Goal: Transaction & Acquisition: Purchase product/service

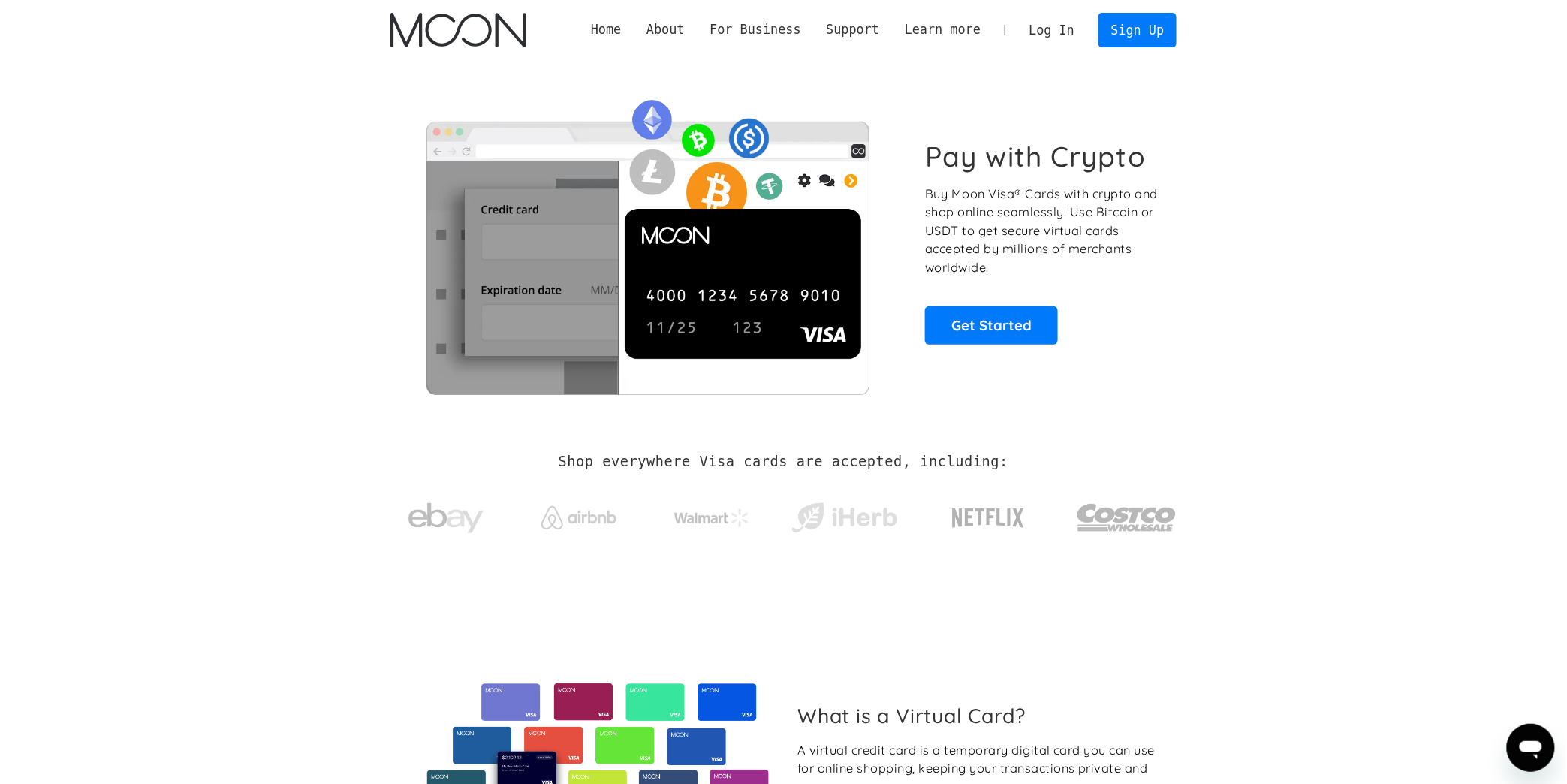
click at [1080, 34] on link "Log In" at bounding box center [1052, 30] width 70 height 33
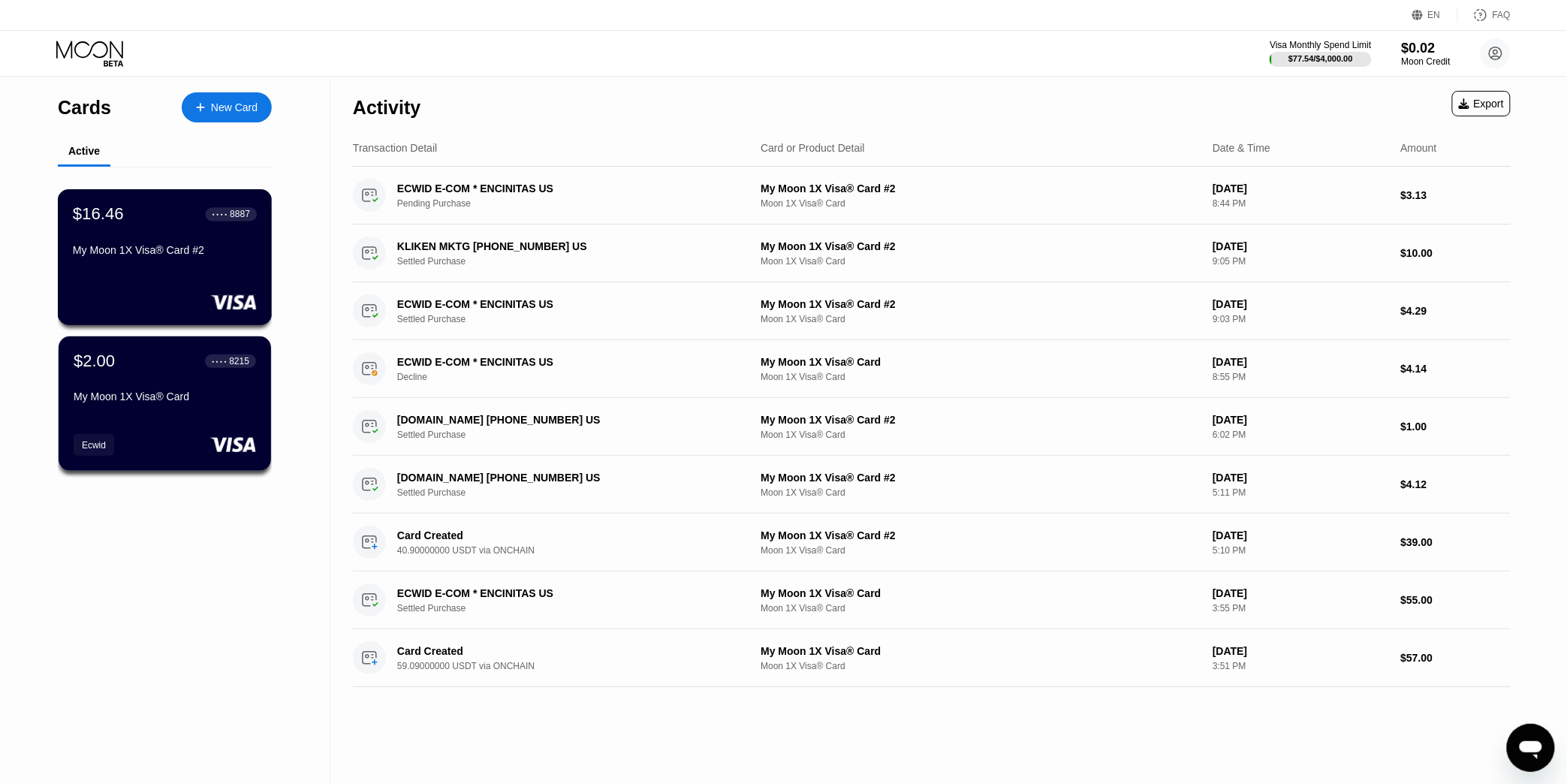
click at [178, 255] on div "My Moon 1X Visa® Card #2" at bounding box center [165, 249] width 184 height 12
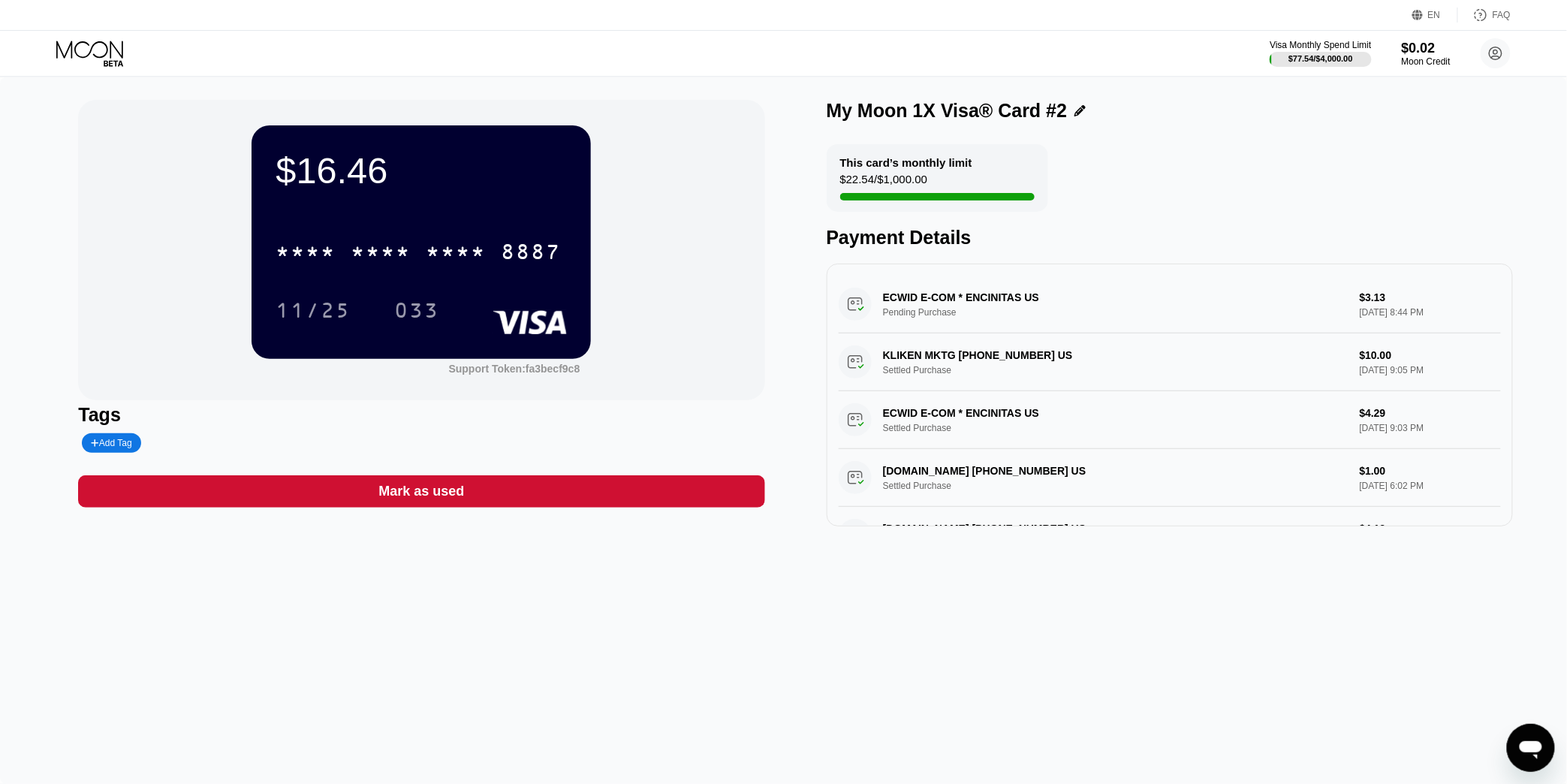
click at [92, 45] on icon at bounding box center [90, 53] width 70 height 26
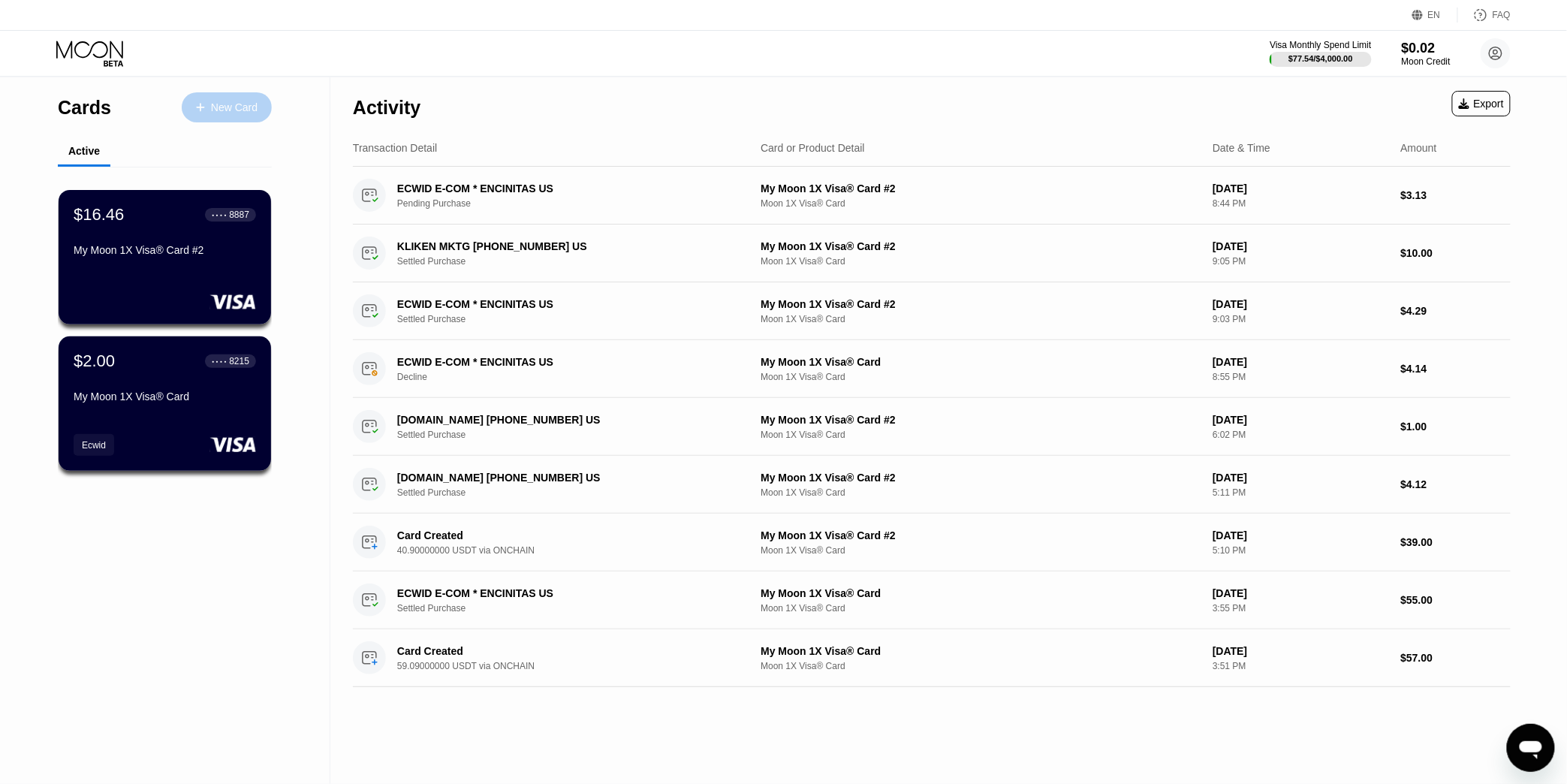
click at [247, 104] on div "New Card" at bounding box center [235, 107] width 47 height 13
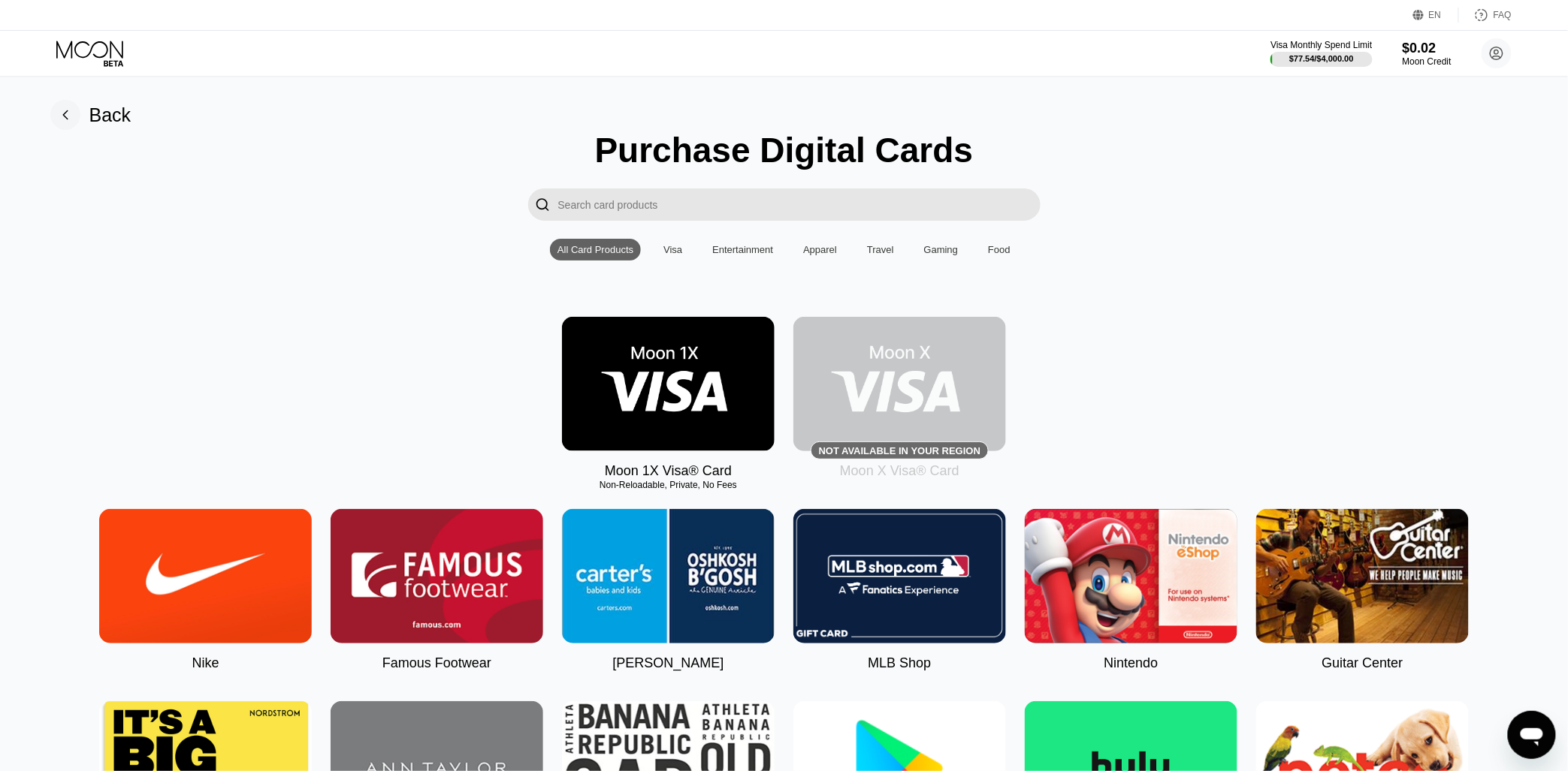
click at [670, 255] on div "Visa" at bounding box center [673, 249] width 19 height 11
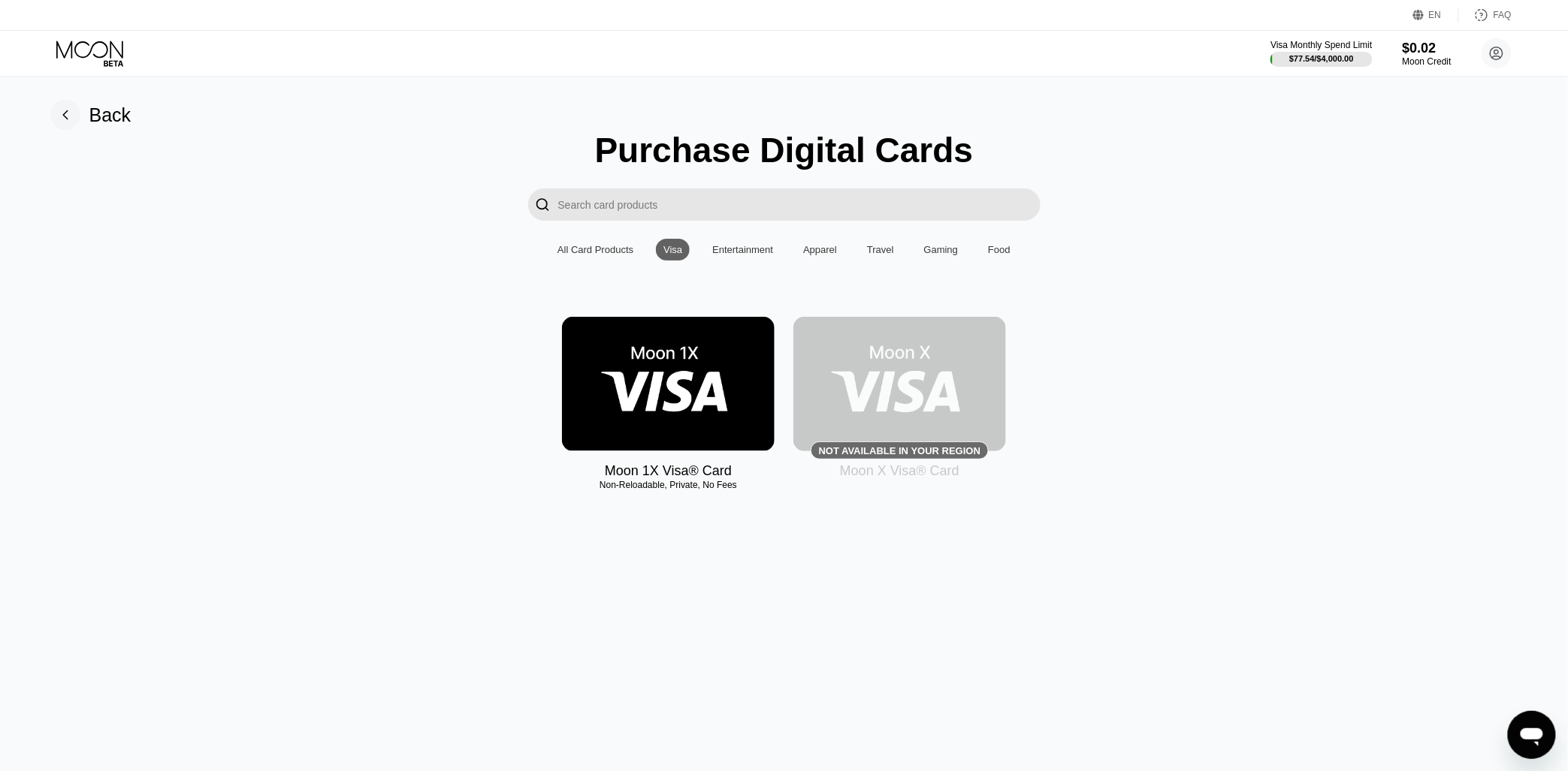
click at [605, 255] on div "All Card Products" at bounding box center [595, 249] width 76 height 11
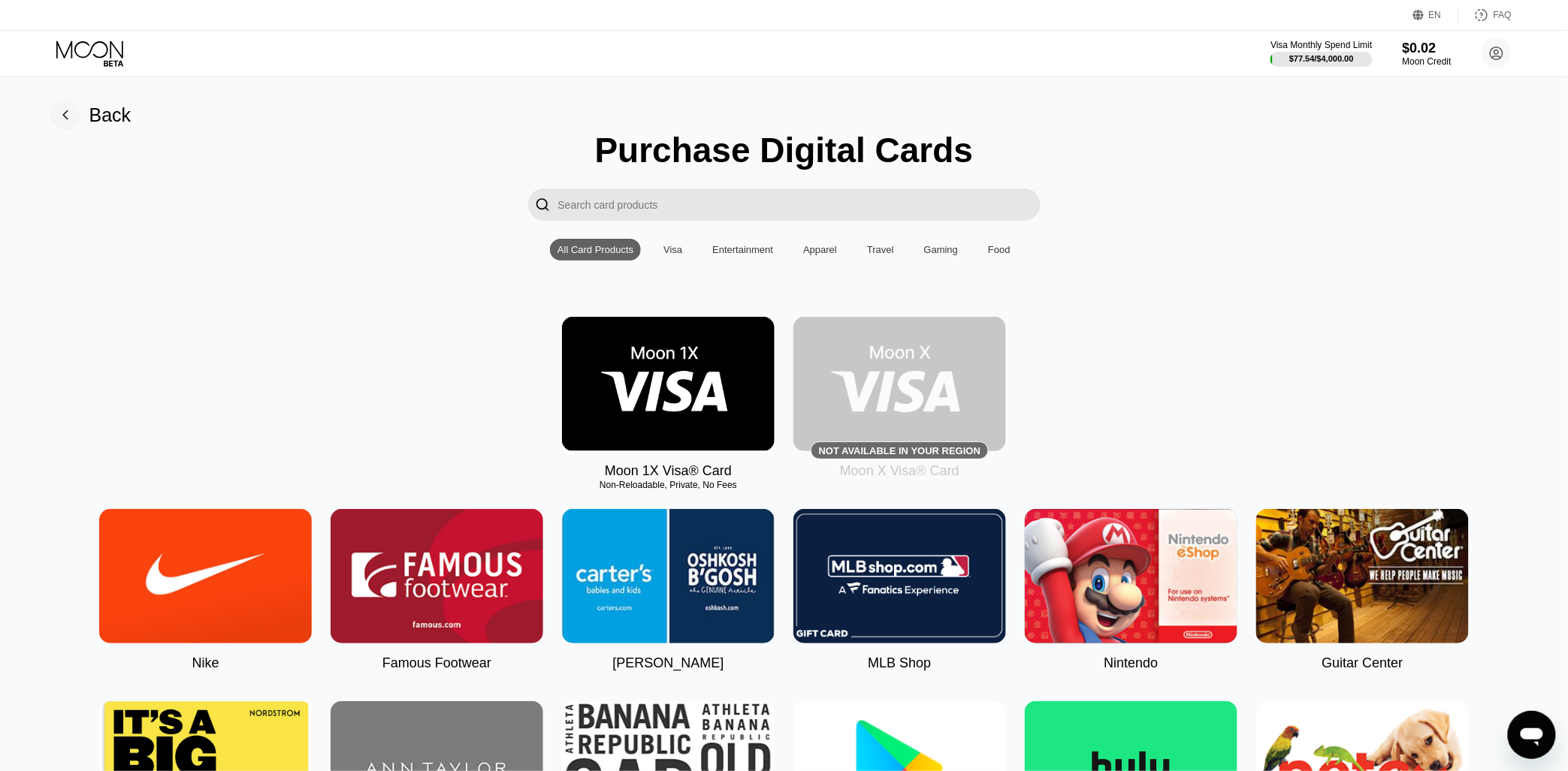
click at [673, 255] on div "Visa" at bounding box center [673, 249] width 19 height 11
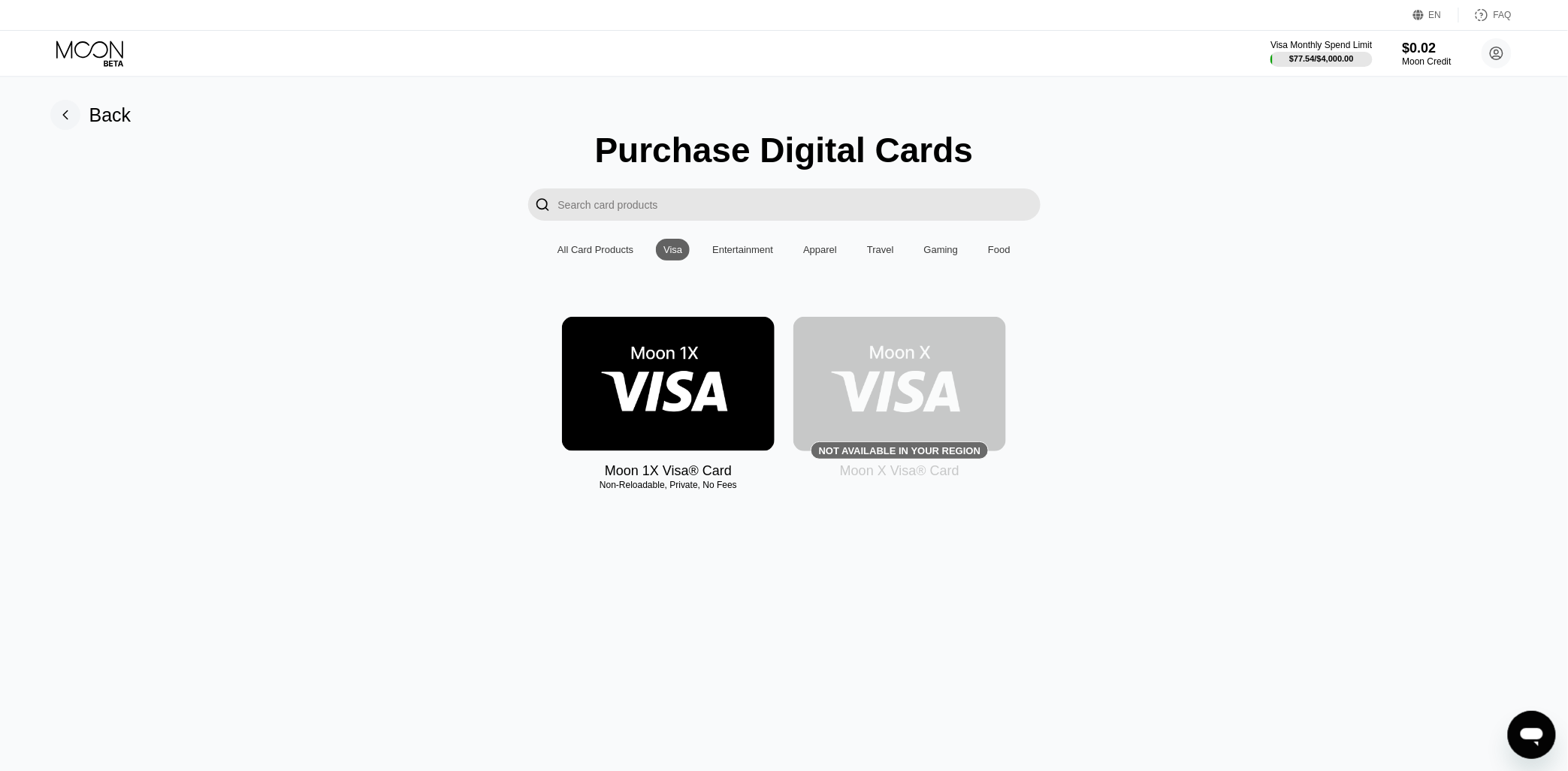
click at [656, 406] on img at bounding box center [667, 384] width 212 height 135
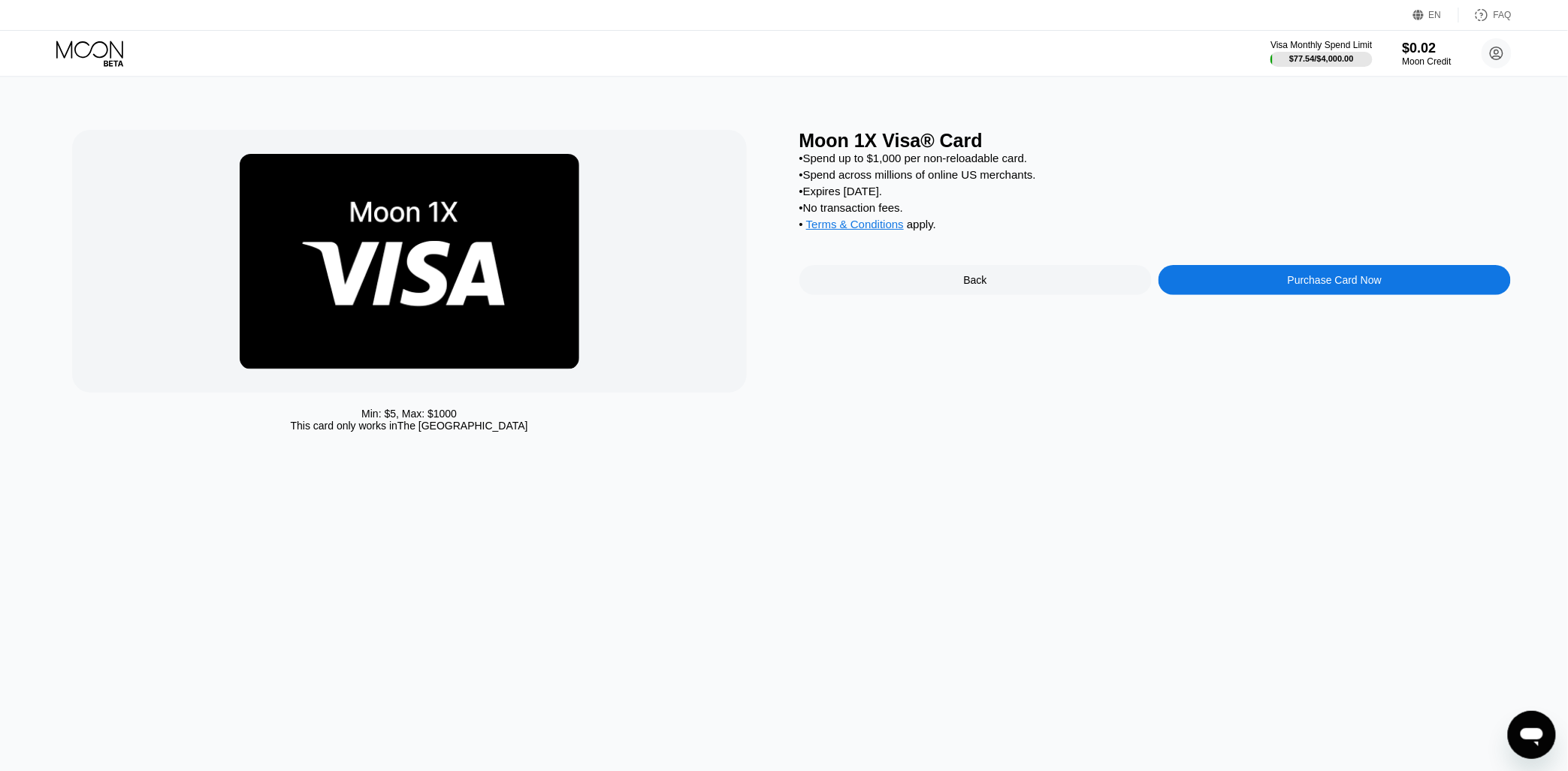
click at [351, 493] on div "Min: $ 5 , Max: $ 1000 This card only works in The United States Moon 1X Visa® …" at bounding box center [784, 424] width 1582 height 694
click at [471, 545] on div "Min: $ 5 , Max: $ 1000 This card only works in The United States Moon 1X Visa® …" at bounding box center [784, 424] width 1582 height 694
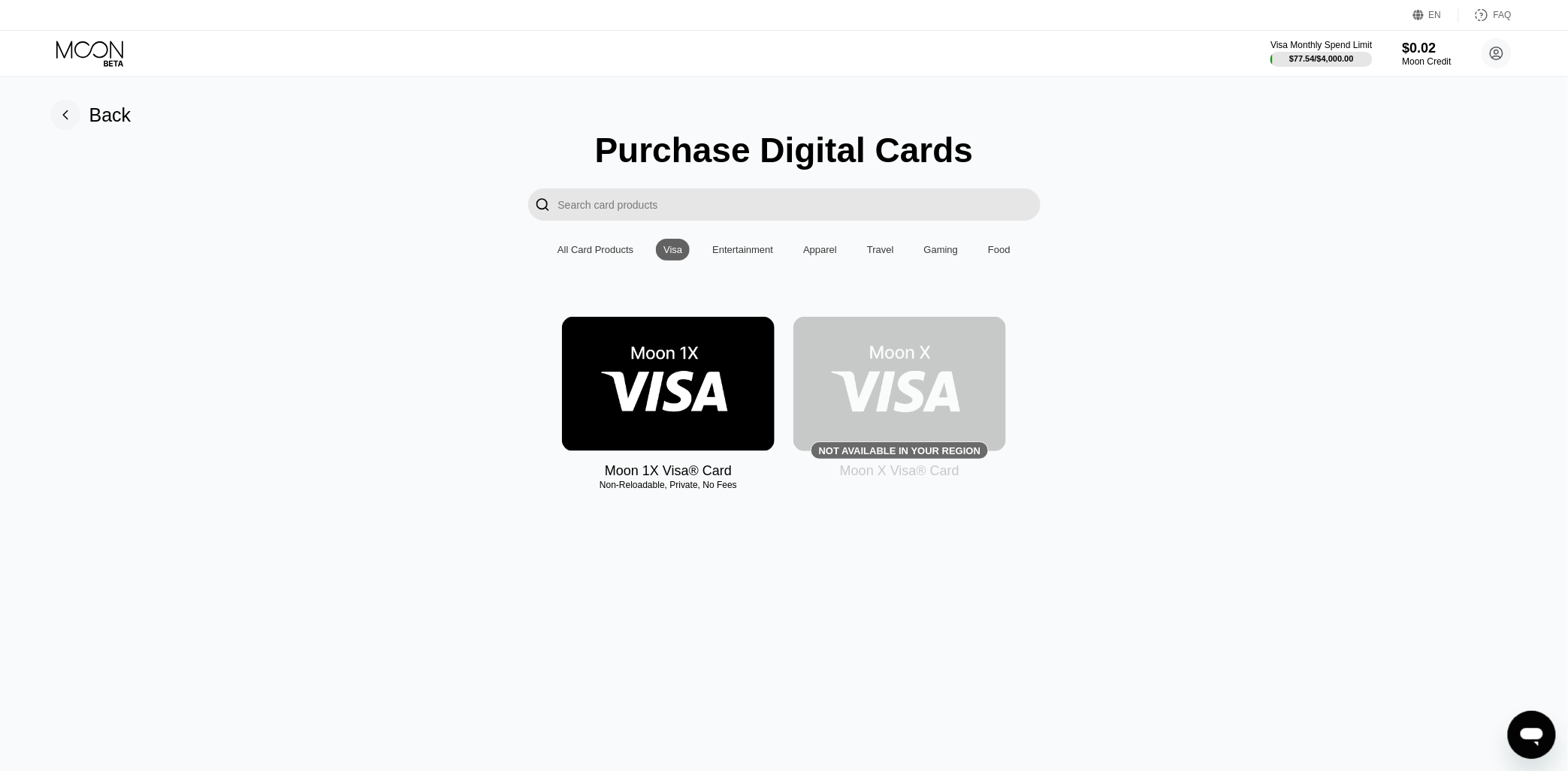
click at [606, 244] on div "All Card Products" at bounding box center [595, 250] width 91 height 22
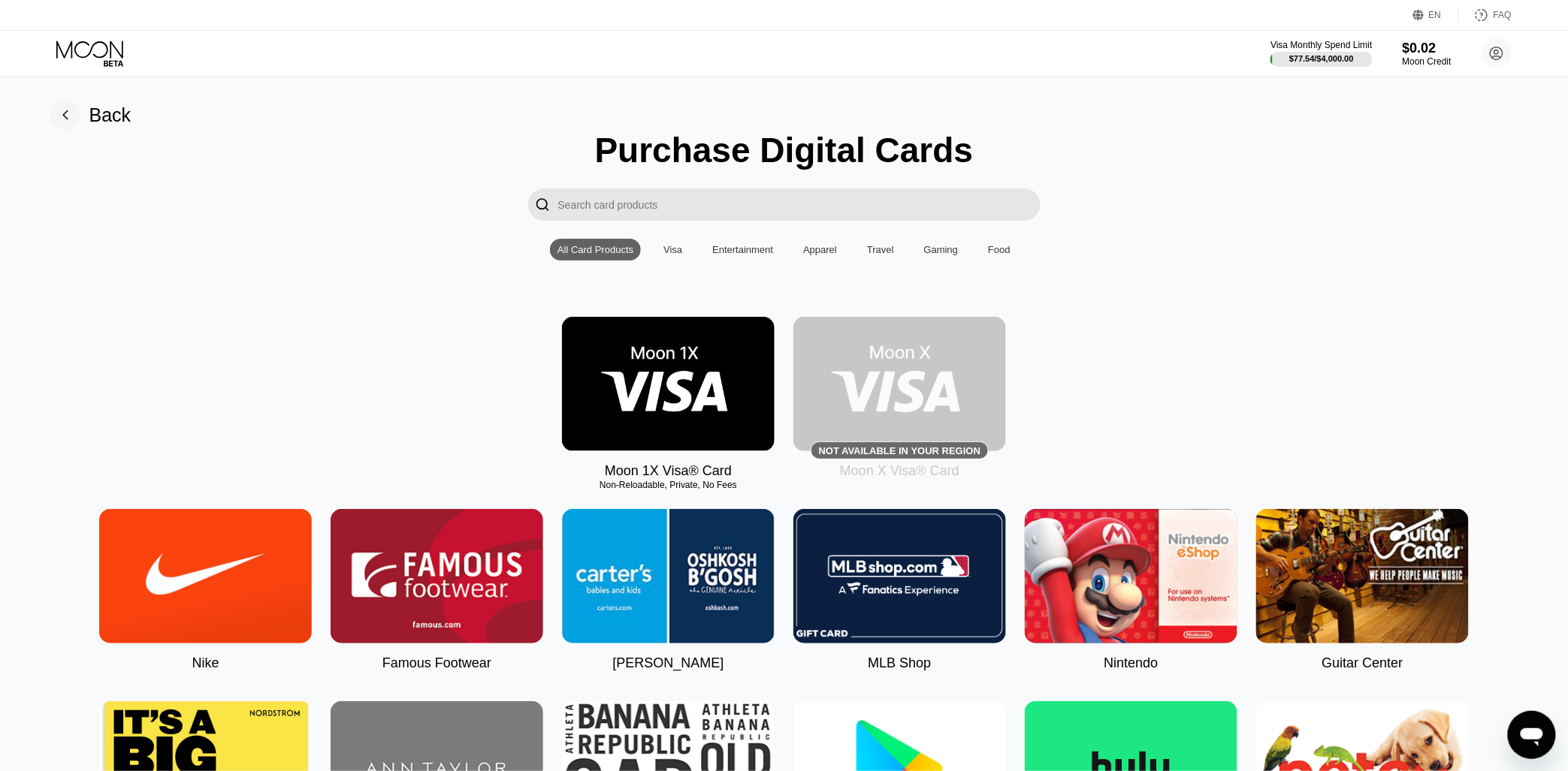
click at [736, 252] on div "Entertainment" at bounding box center [742, 249] width 61 height 11
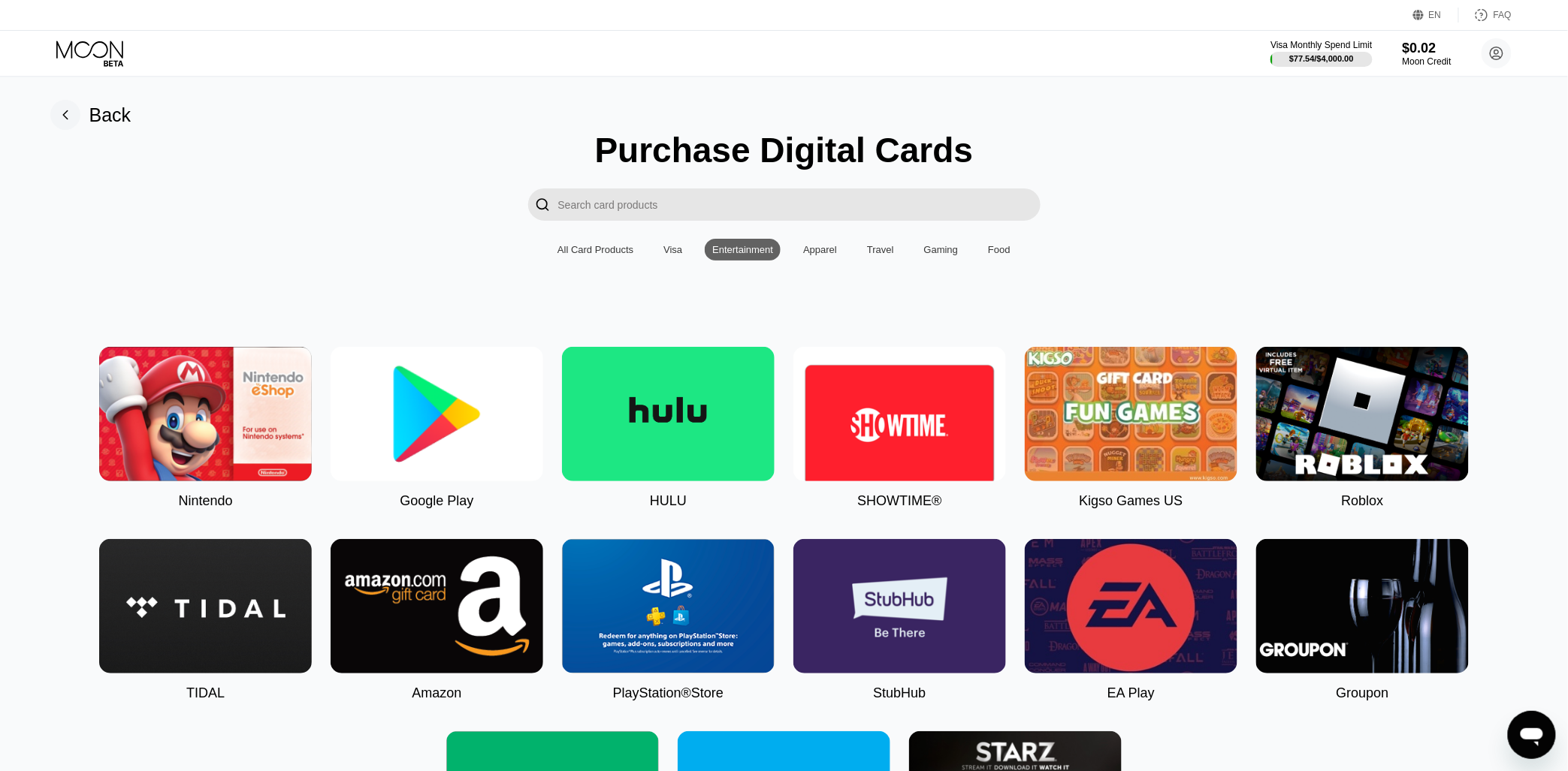
click at [830, 255] on div "Apparel" at bounding box center [819, 249] width 33 height 11
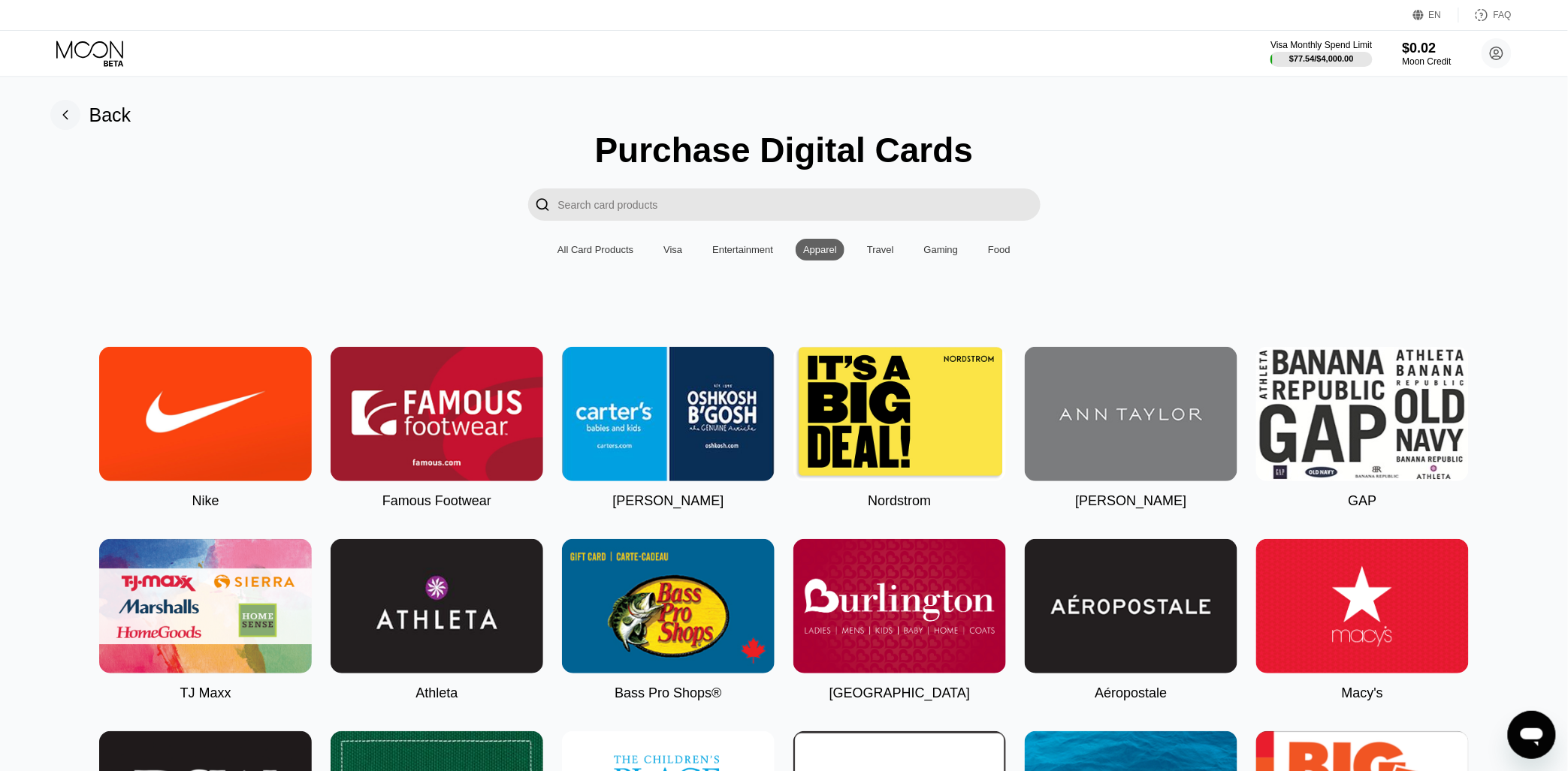
click at [1003, 253] on div "Food" at bounding box center [999, 249] width 23 height 11
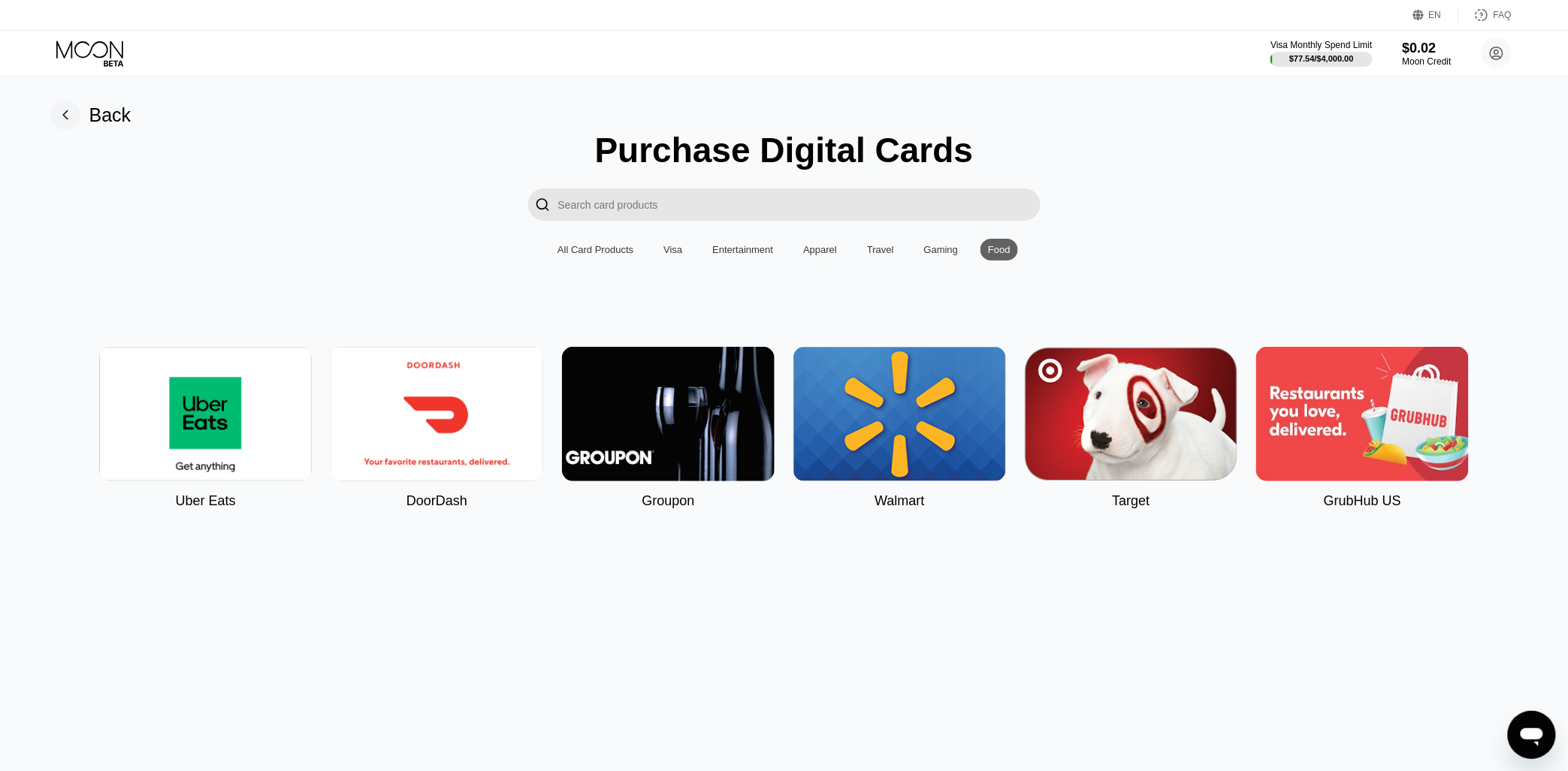
click at [615, 241] on div "Purchase Digital Cards  All Card Products Visa Entertainment Apparel Travel Ga…" at bounding box center [784, 320] width 1536 height 379
click at [626, 253] on div "All Card Products" at bounding box center [595, 249] width 76 height 11
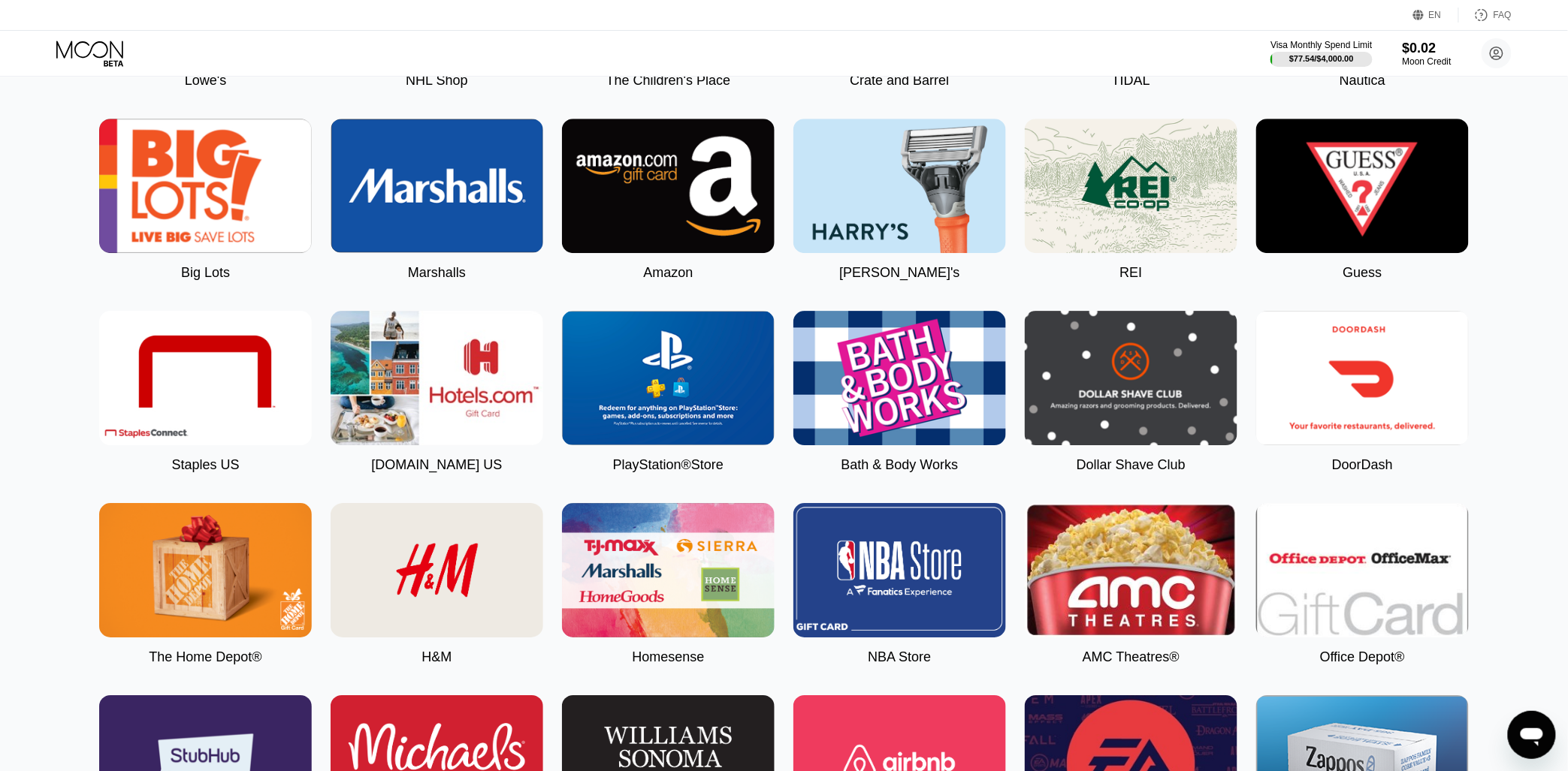
scroll to position [1728, 0]
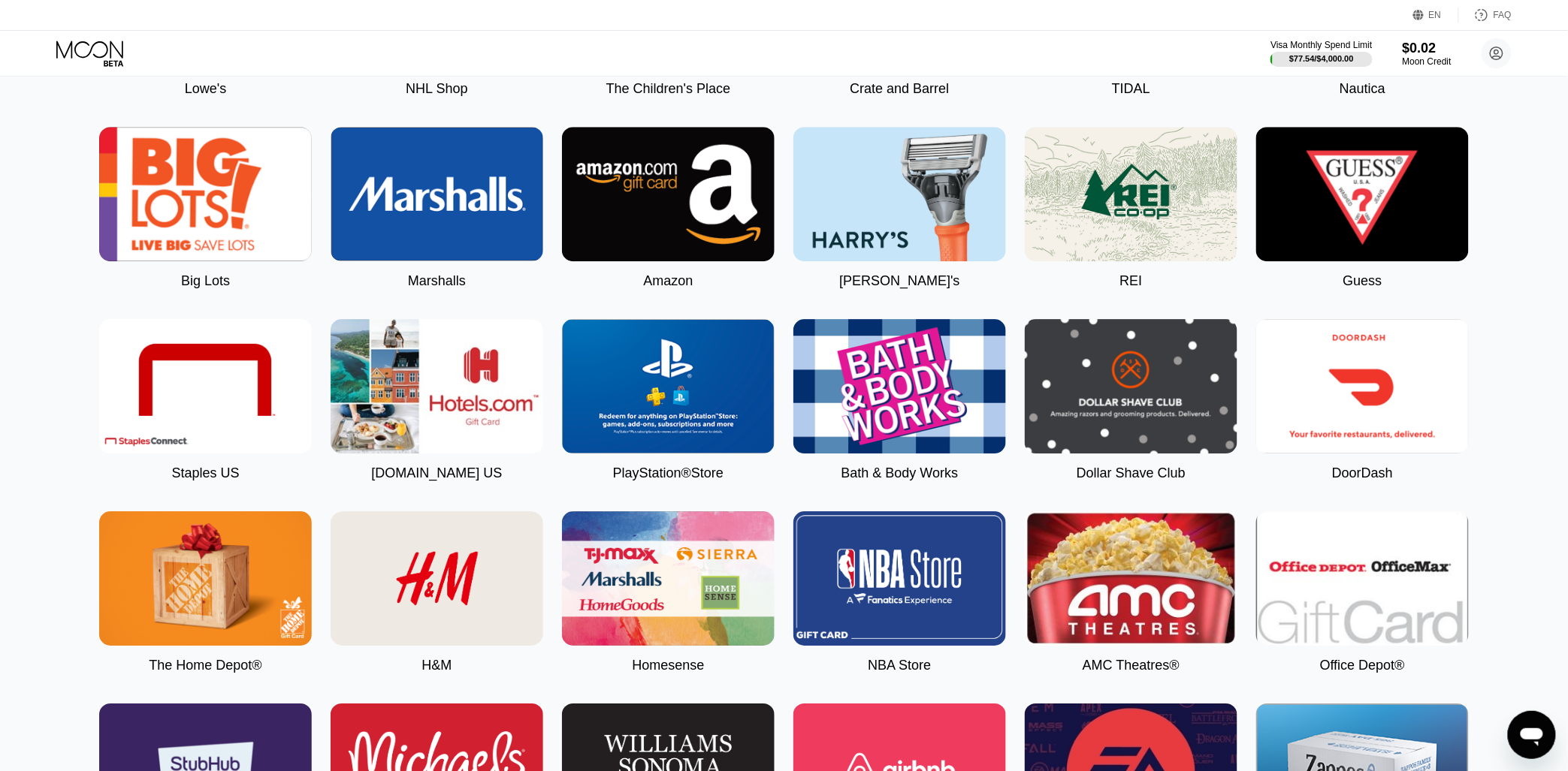
click at [665, 262] on img at bounding box center [667, 194] width 212 height 135
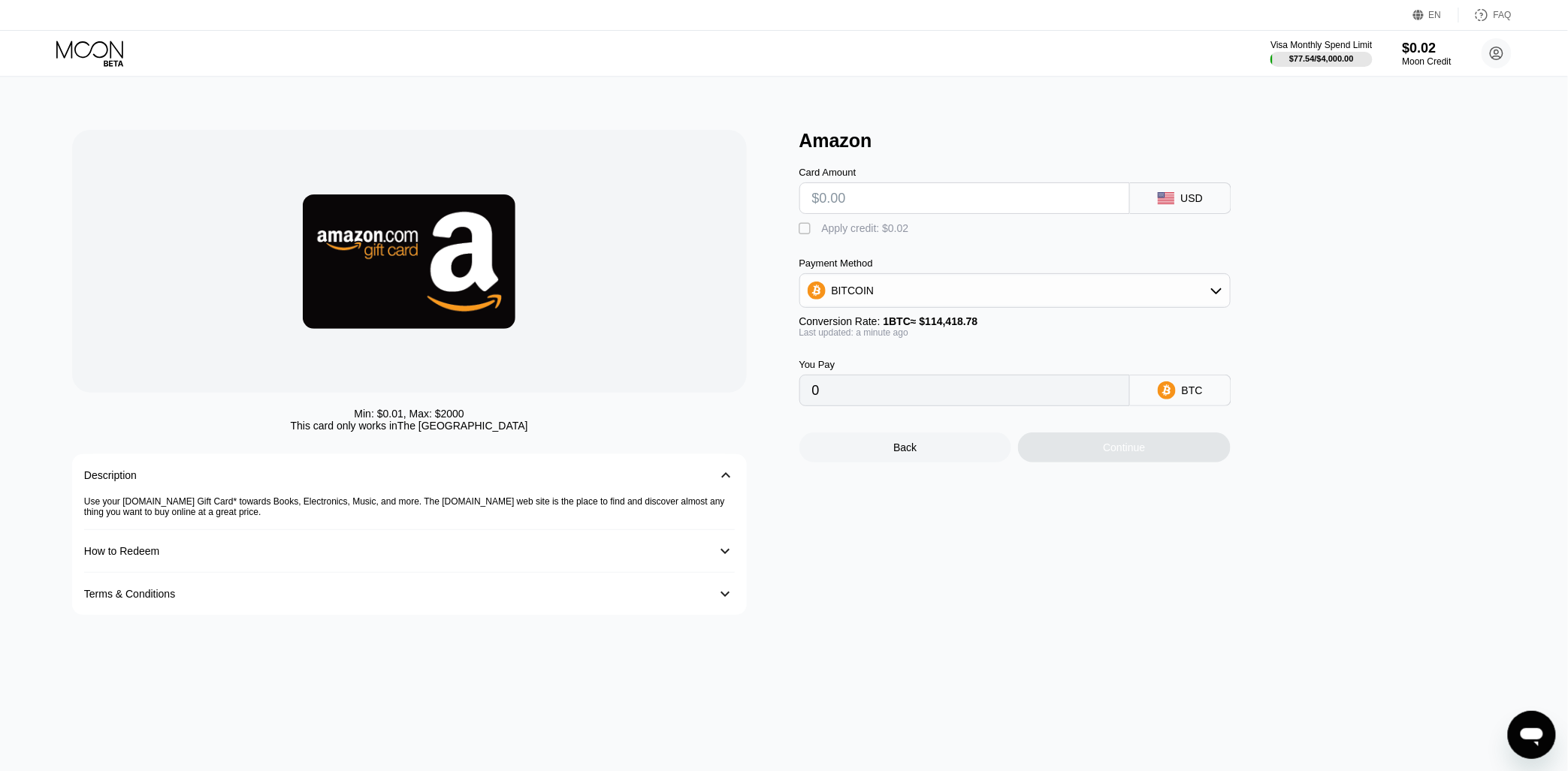
click at [102, 60] on icon at bounding box center [90, 53] width 70 height 26
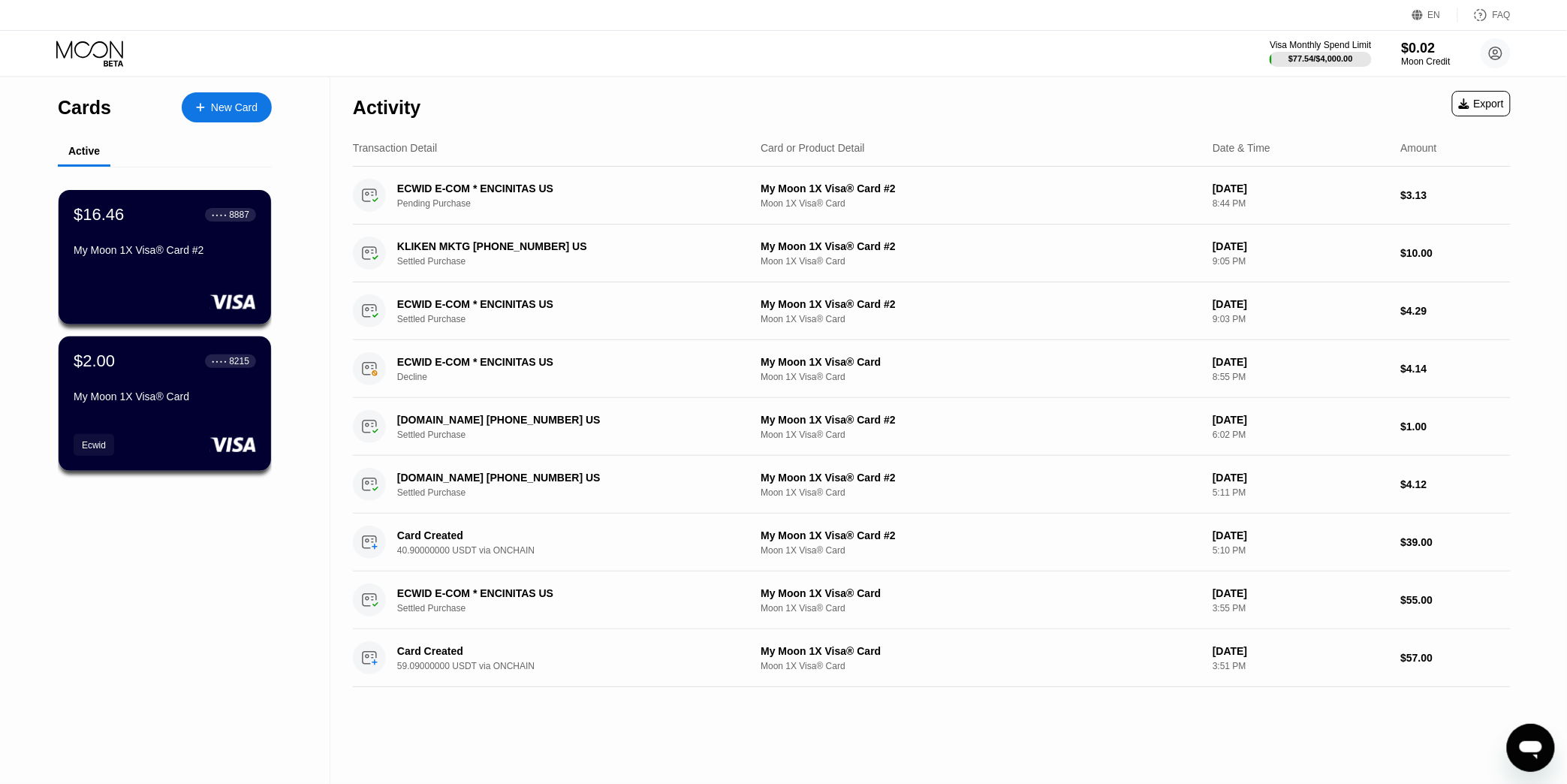
click at [105, 51] on icon at bounding box center [90, 53] width 70 height 26
click at [1502, 50] on icon at bounding box center [1496, 52] width 30 height 30
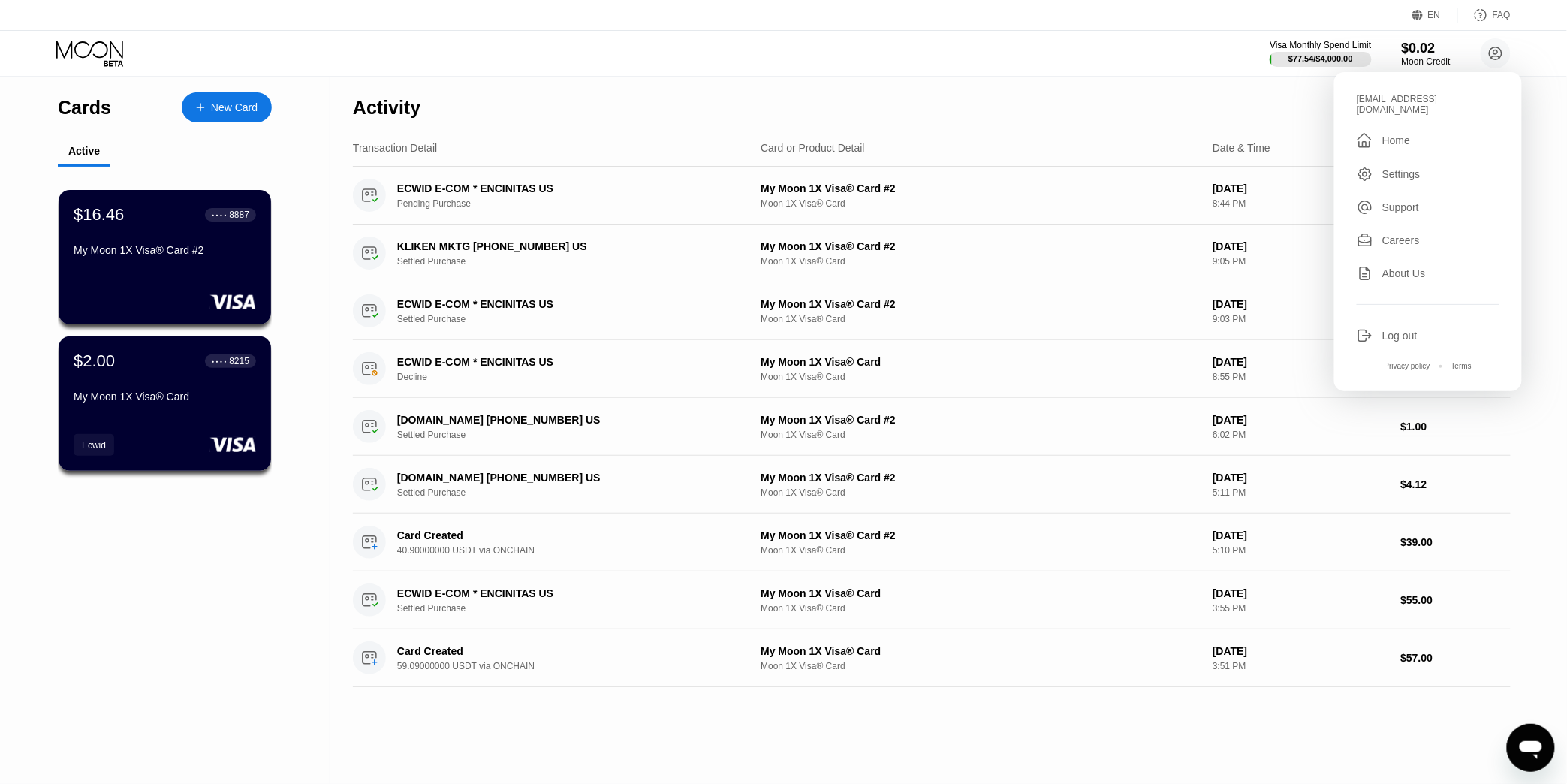
click at [1402, 170] on div "Settings" at bounding box center [1402, 173] width 38 height 12
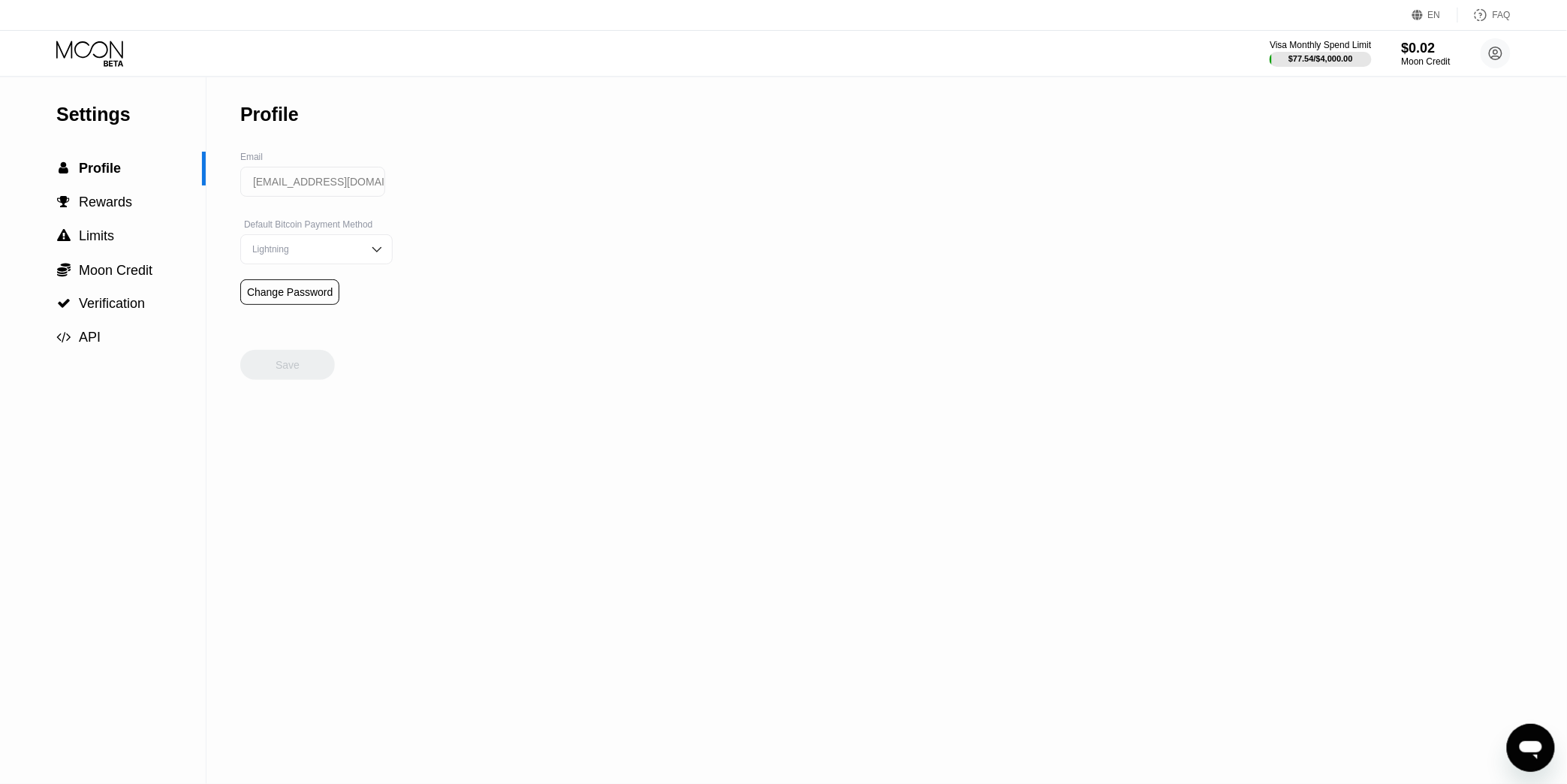
click at [116, 50] on icon at bounding box center [89, 49] width 67 height 17
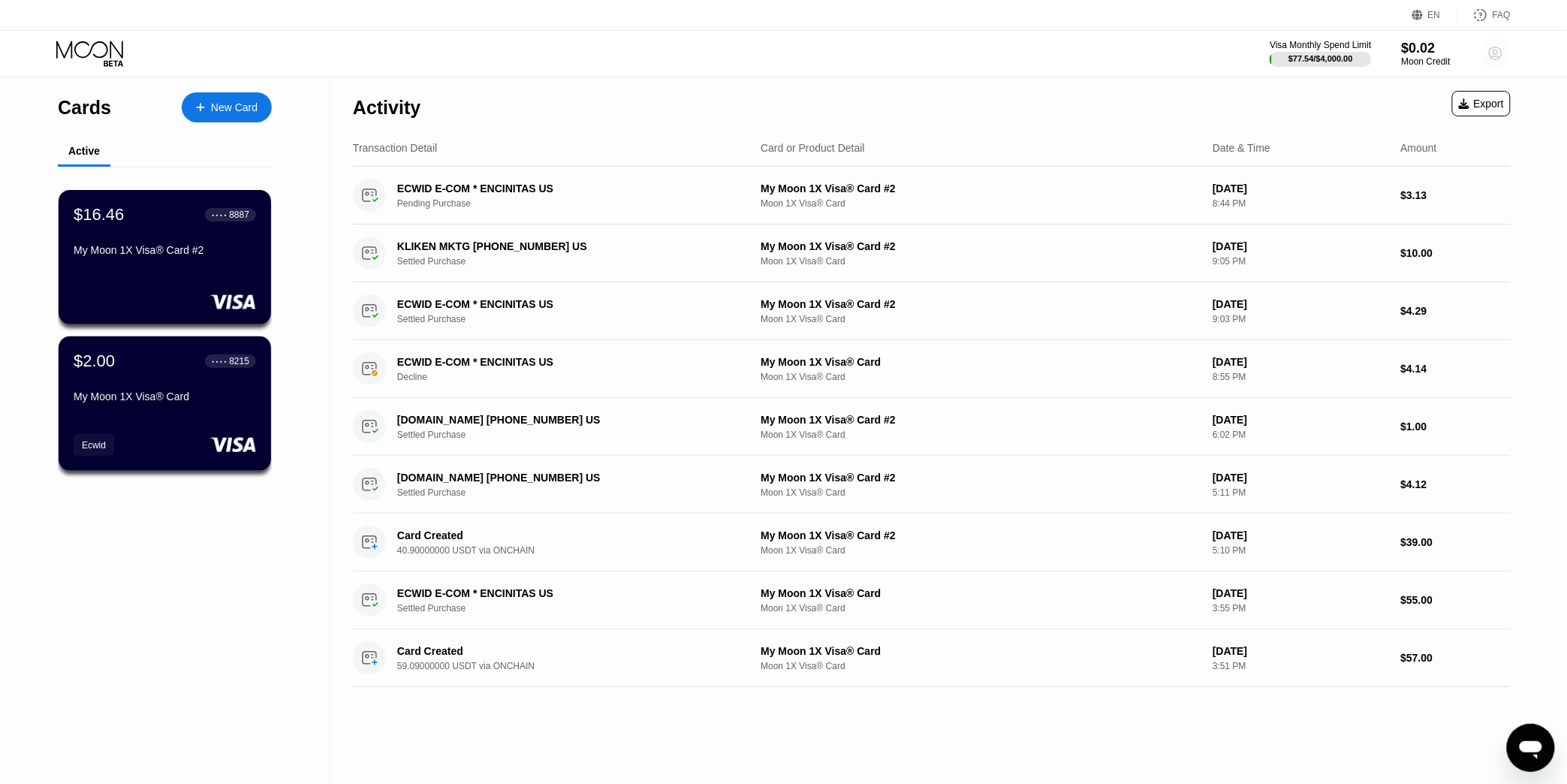
click at [1497, 47] on circle at bounding box center [1496, 52] width 30 height 30
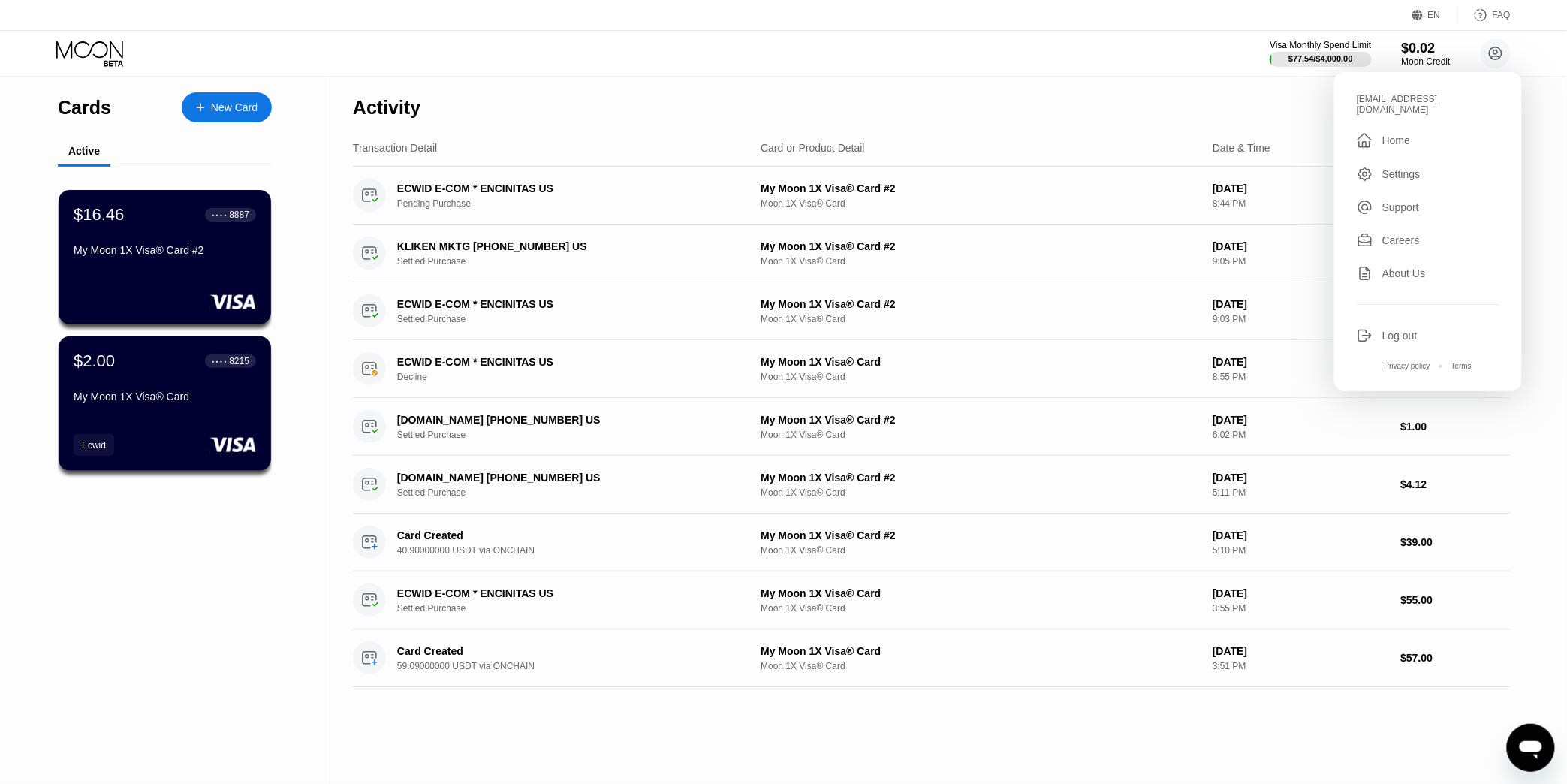
click at [1411, 168] on div "Settings" at bounding box center [1402, 173] width 38 height 12
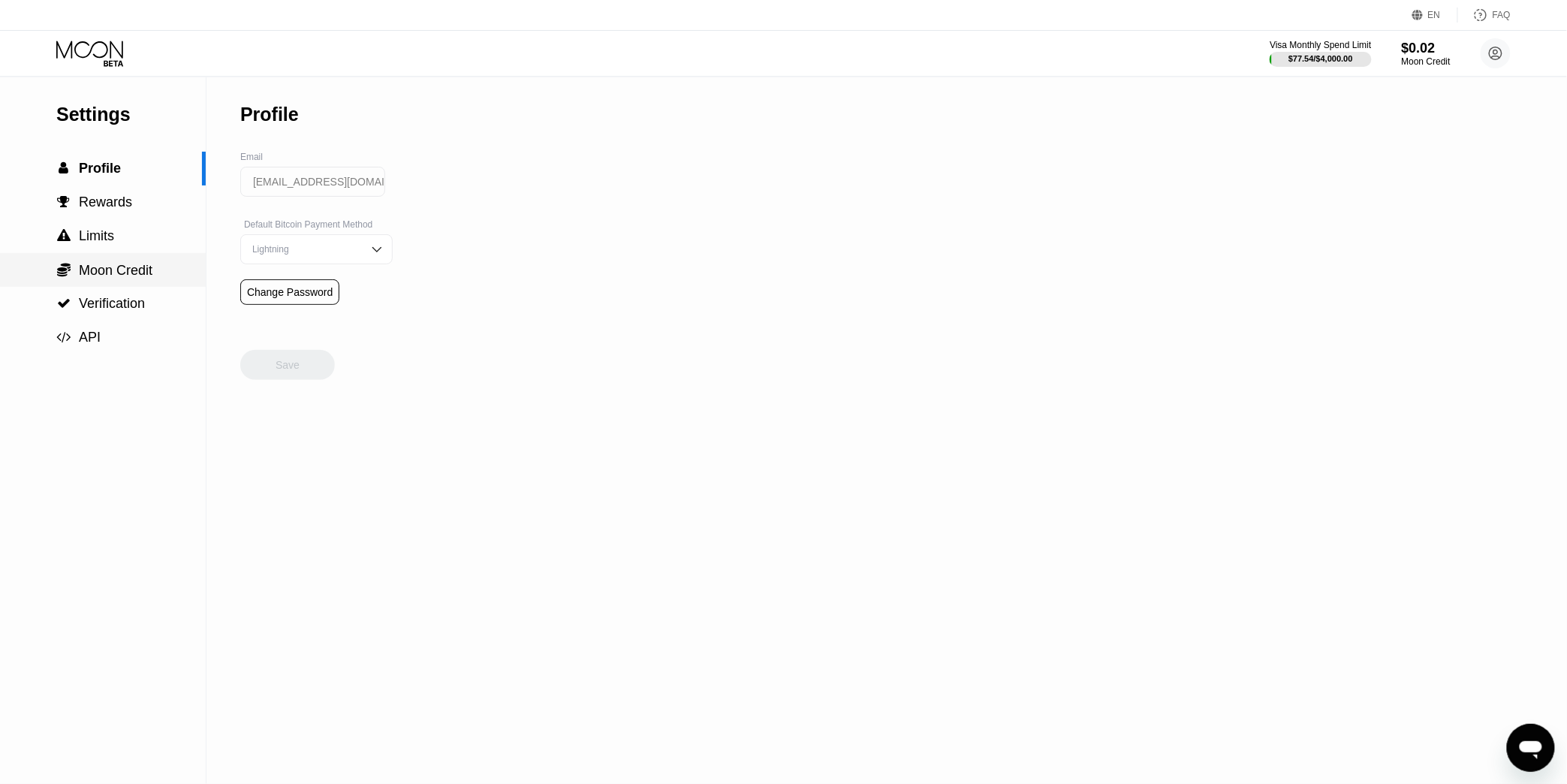
click at [115, 276] on span "Moon Credit" at bounding box center [116, 270] width 74 height 15
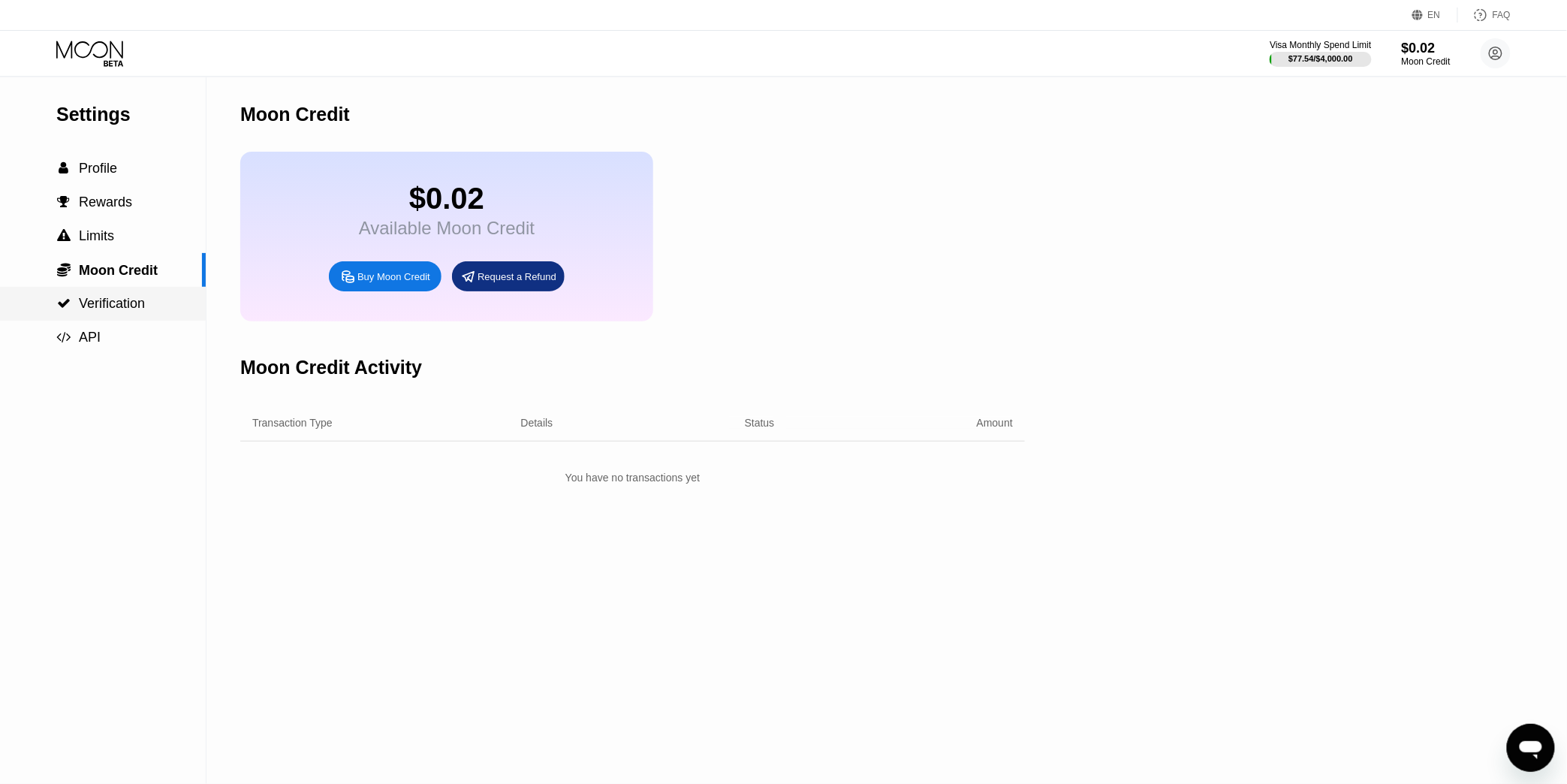
click at [118, 299] on span "Verification" at bounding box center [111, 303] width 66 height 15
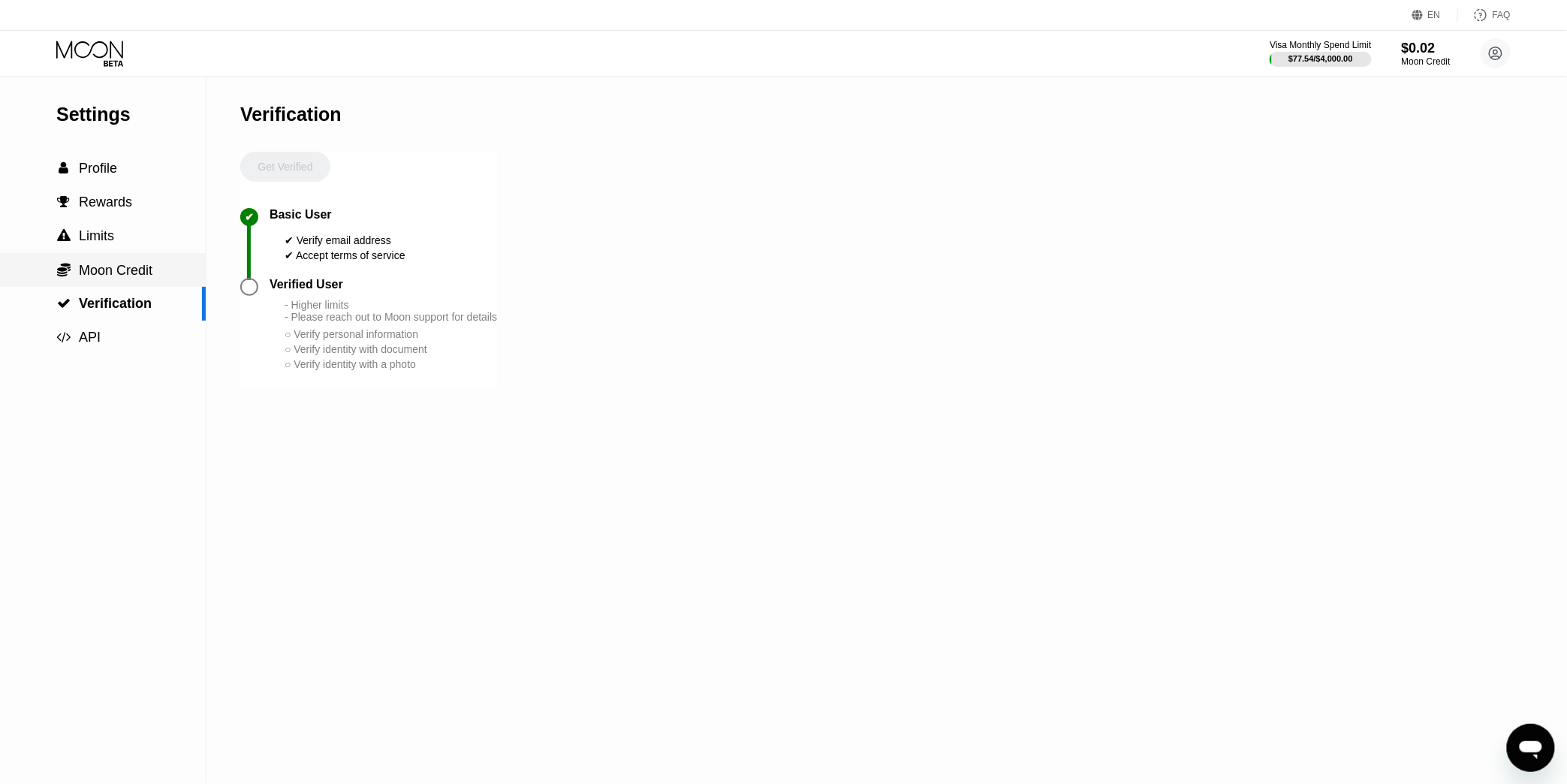
click at [121, 278] on span "Moon Credit" at bounding box center [116, 270] width 74 height 15
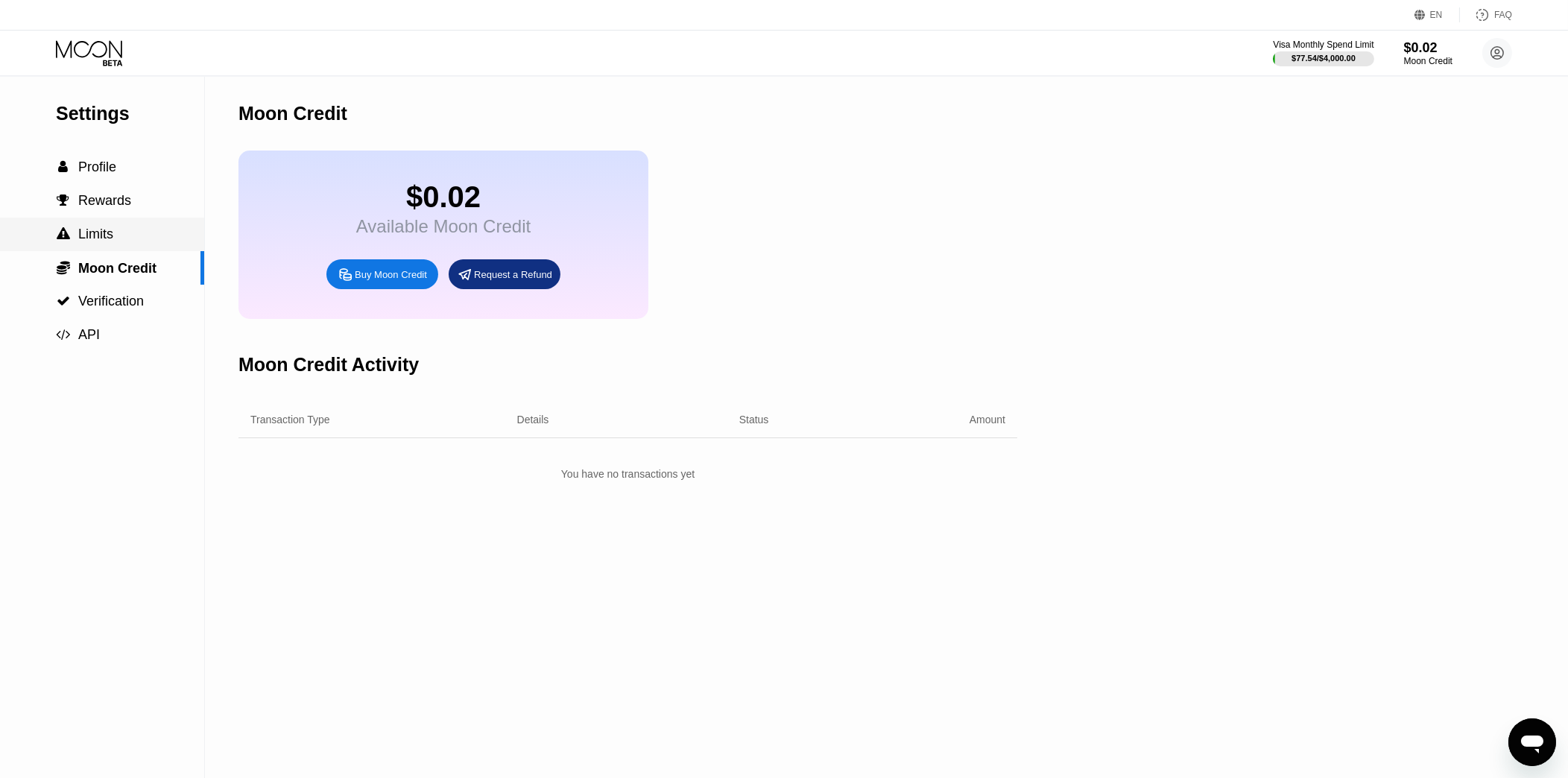
click at [117, 251] on div " Limits" at bounding box center [102, 234] width 204 height 33
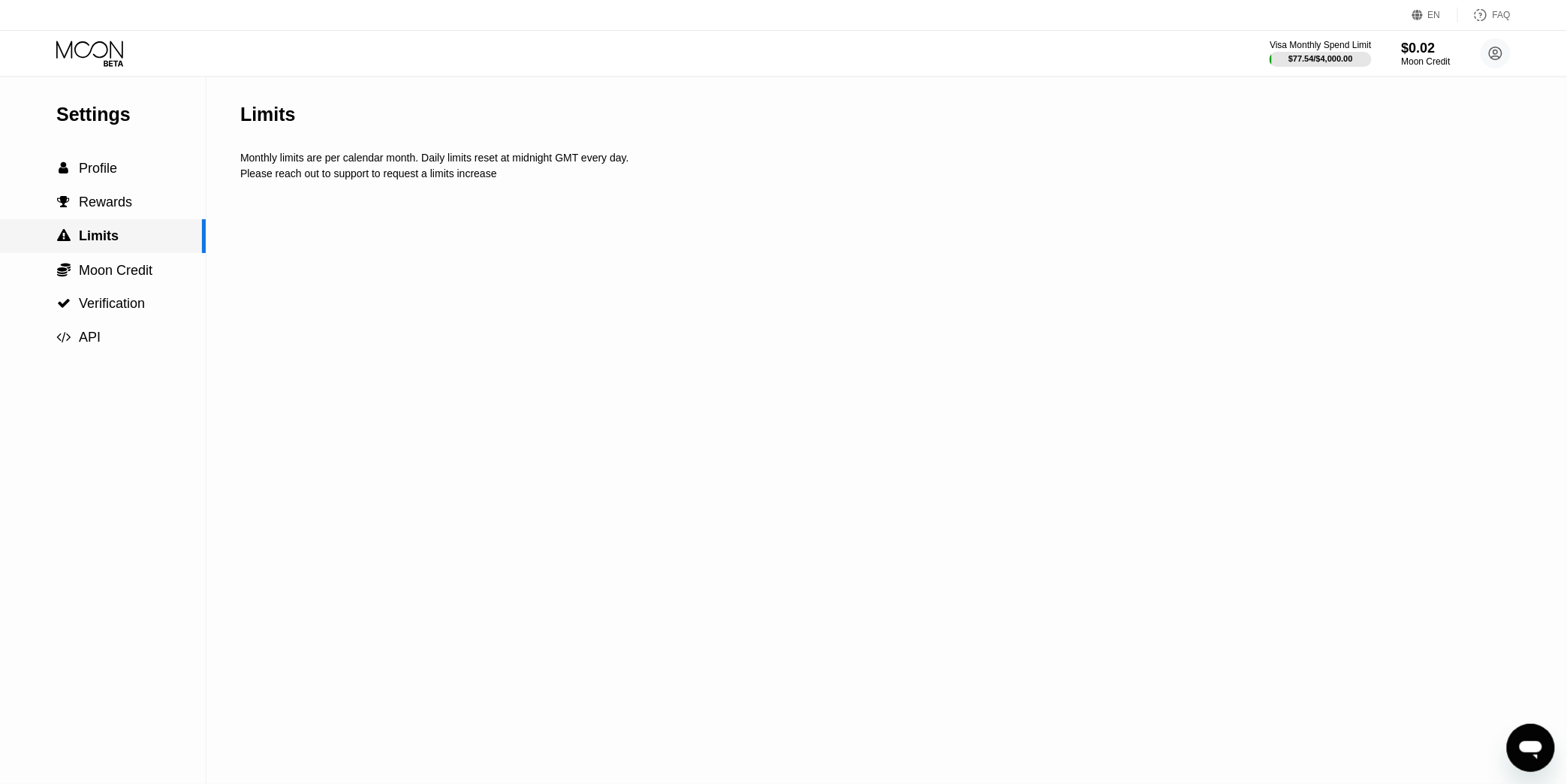
click at [120, 225] on div " Limits" at bounding box center [103, 235] width 206 height 33
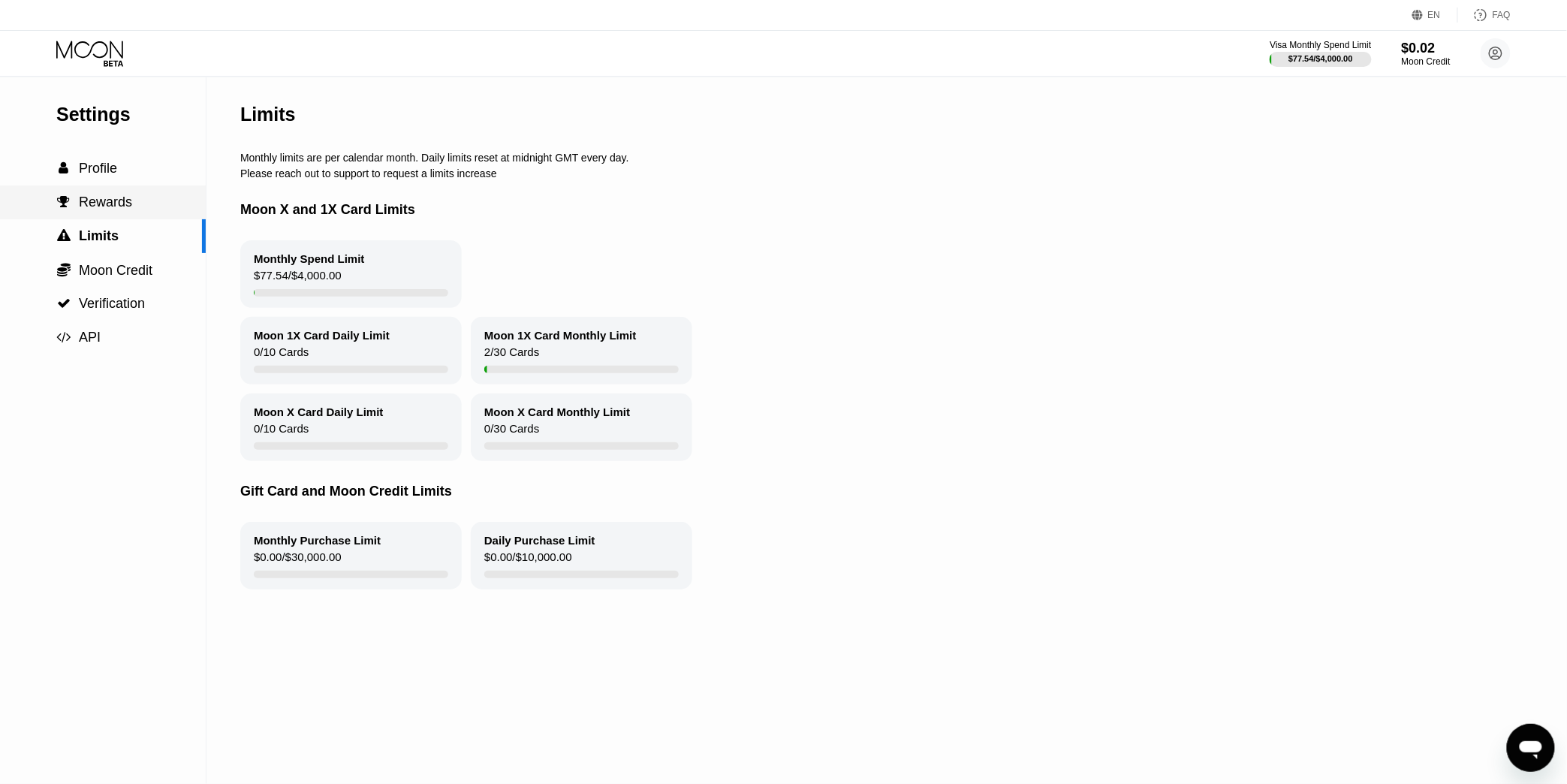
click at [120, 209] on span "Rewards" at bounding box center [105, 201] width 53 height 15
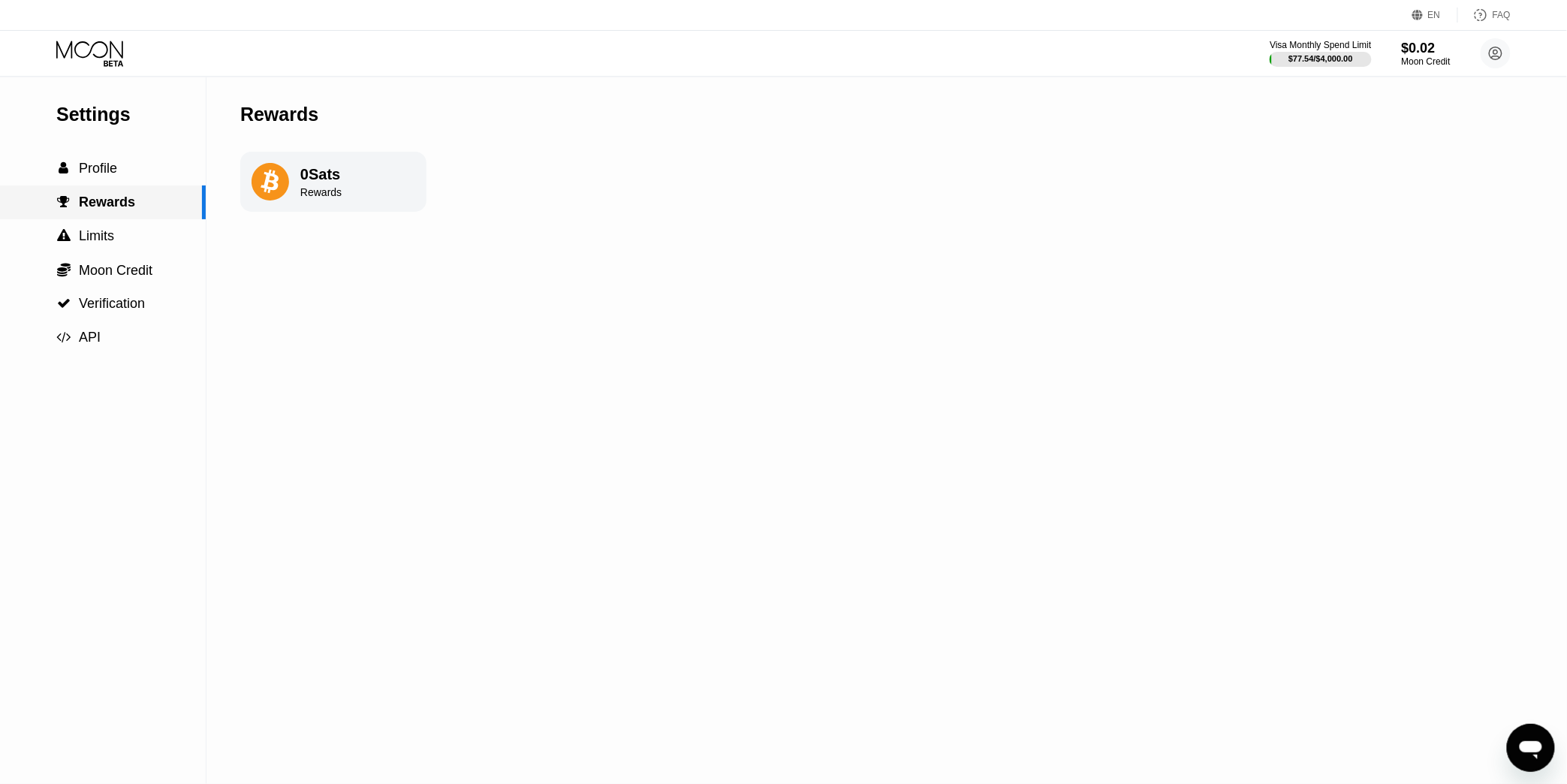
click at [117, 177] on div " Profile" at bounding box center [103, 168] width 206 height 15
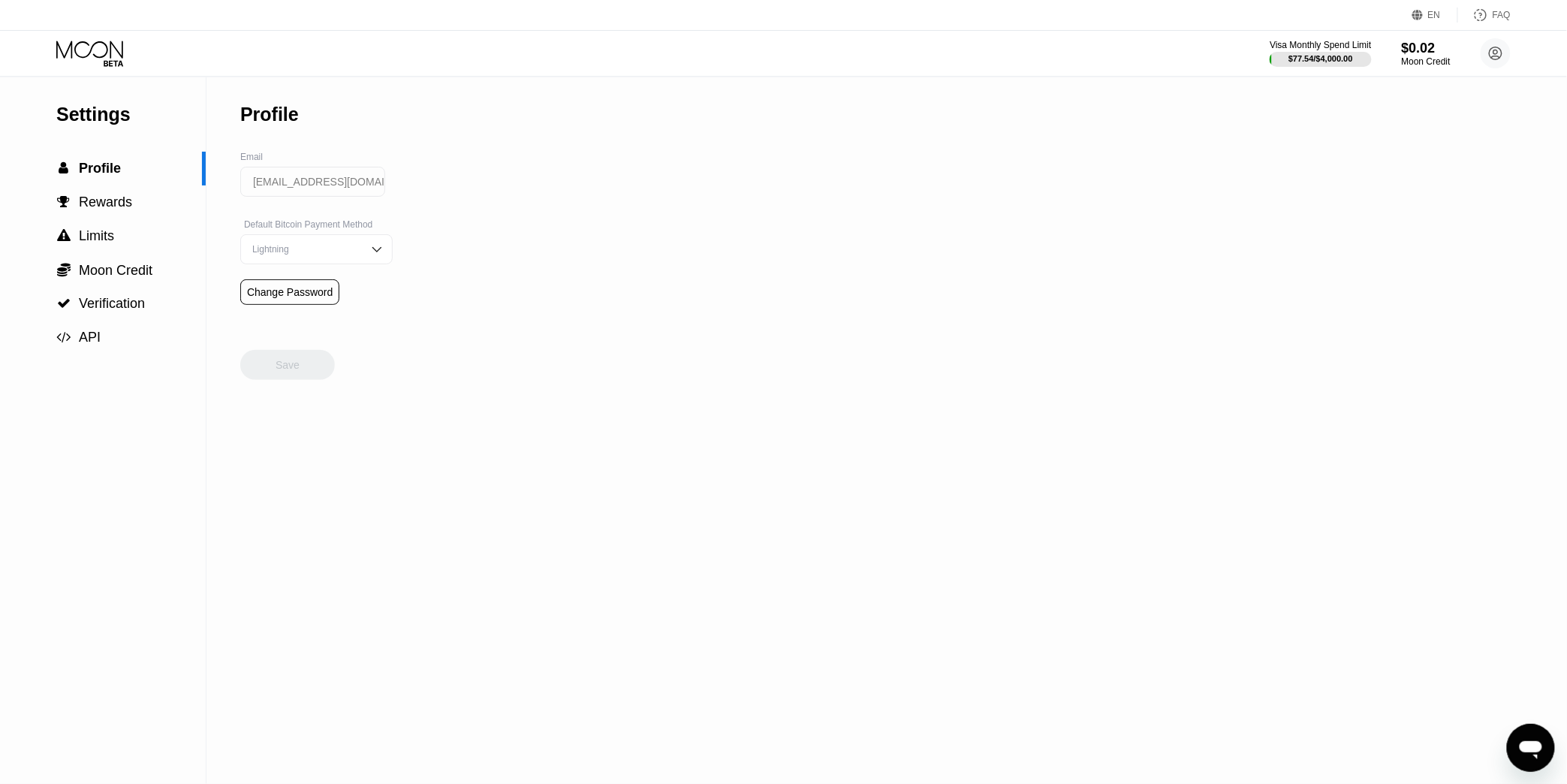
click at [106, 45] on icon at bounding box center [89, 49] width 67 height 17
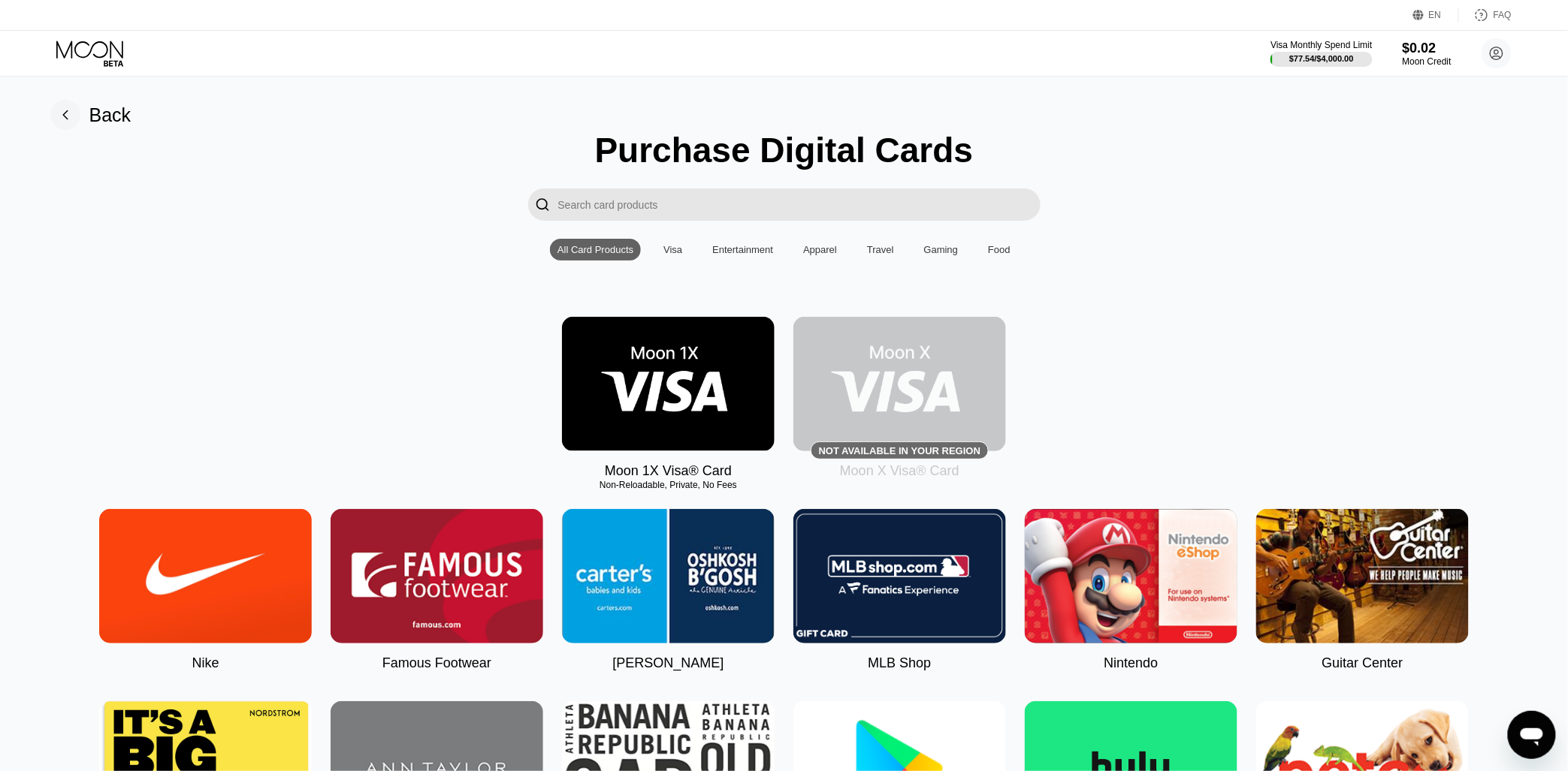
click at [667, 253] on div "Visa" at bounding box center [673, 249] width 19 height 11
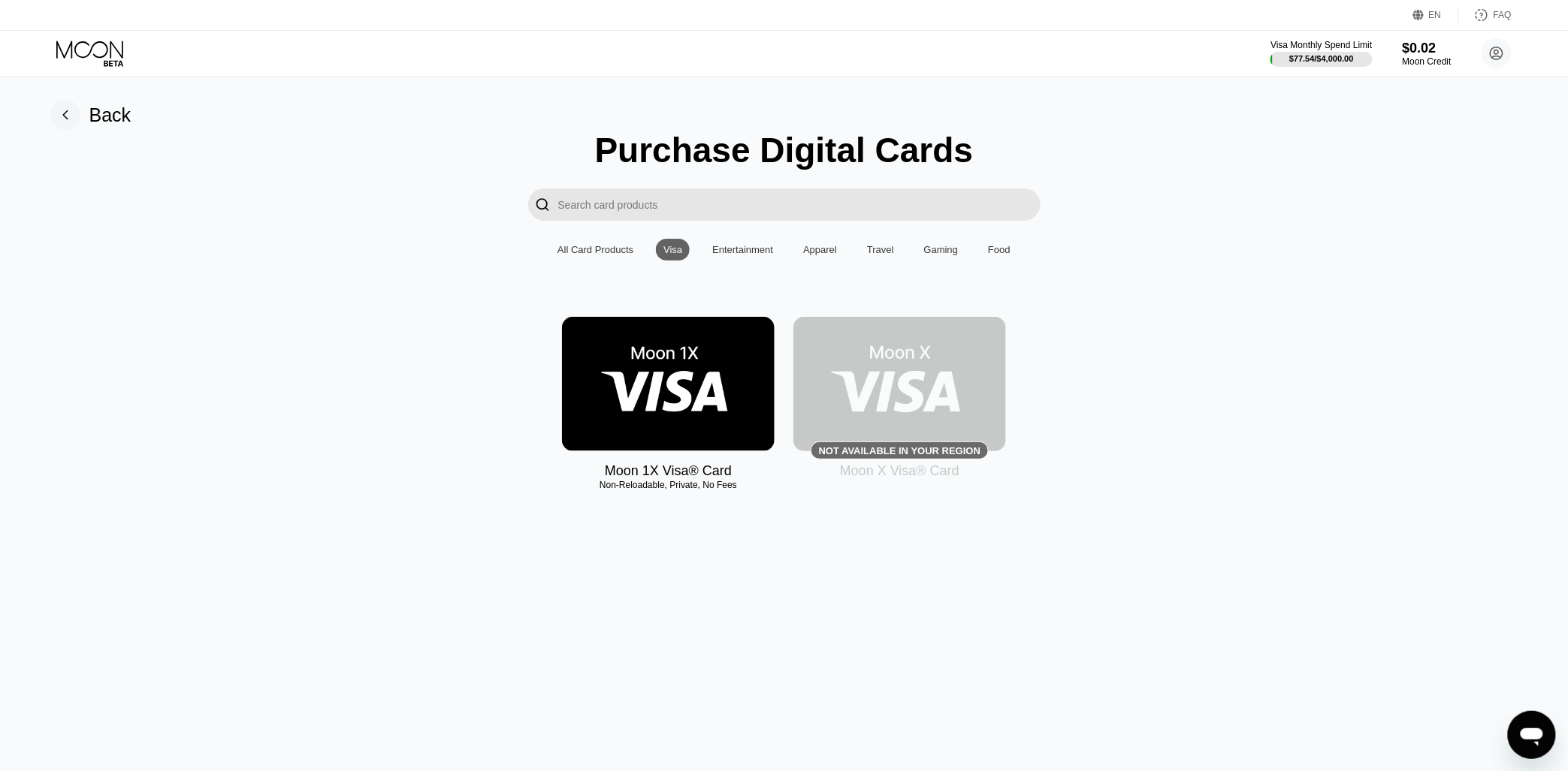
click at [615, 253] on div "All Card Products" at bounding box center [595, 249] width 76 height 11
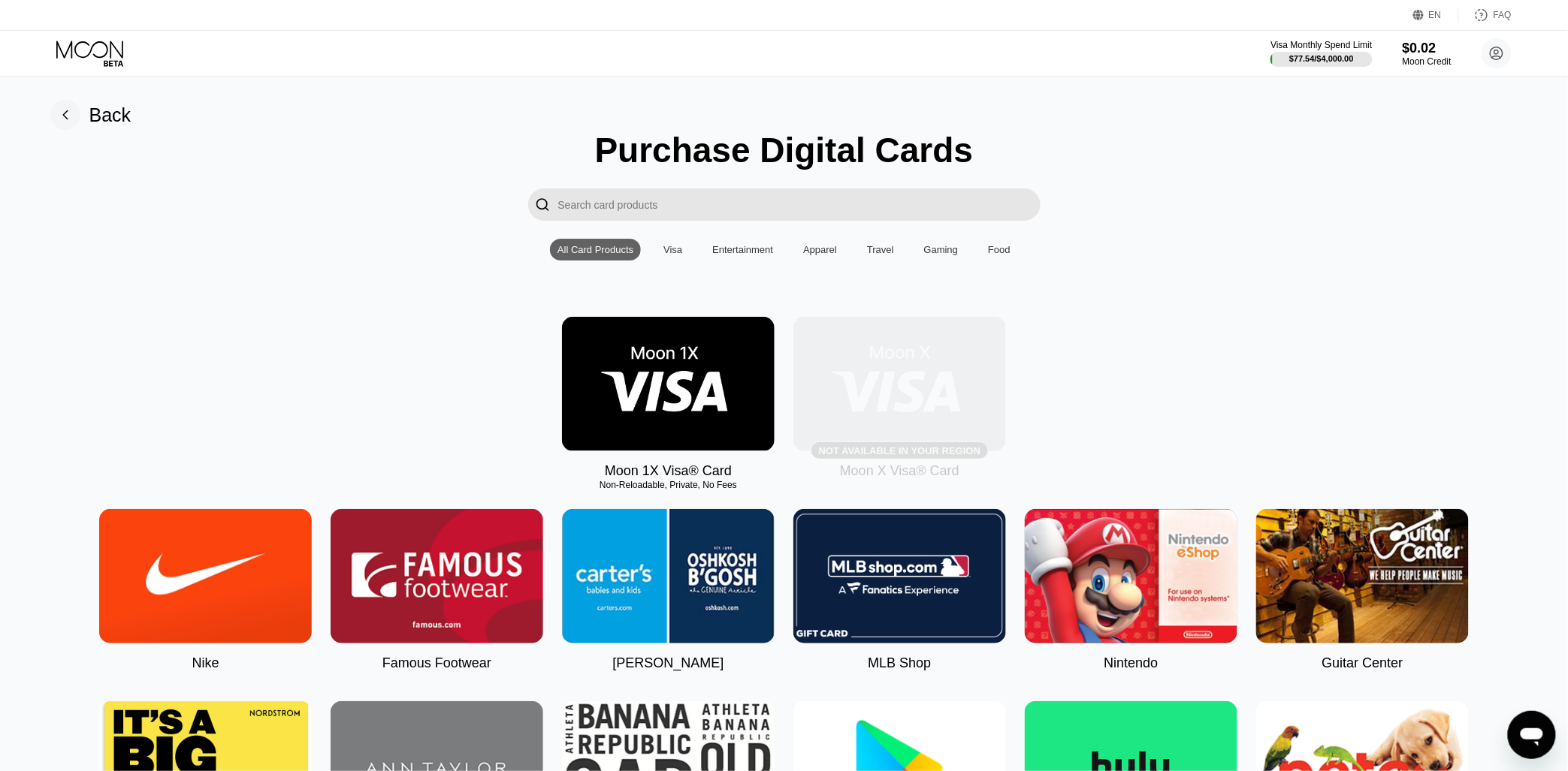
click at [906, 399] on img at bounding box center [900, 384] width 212 height 135
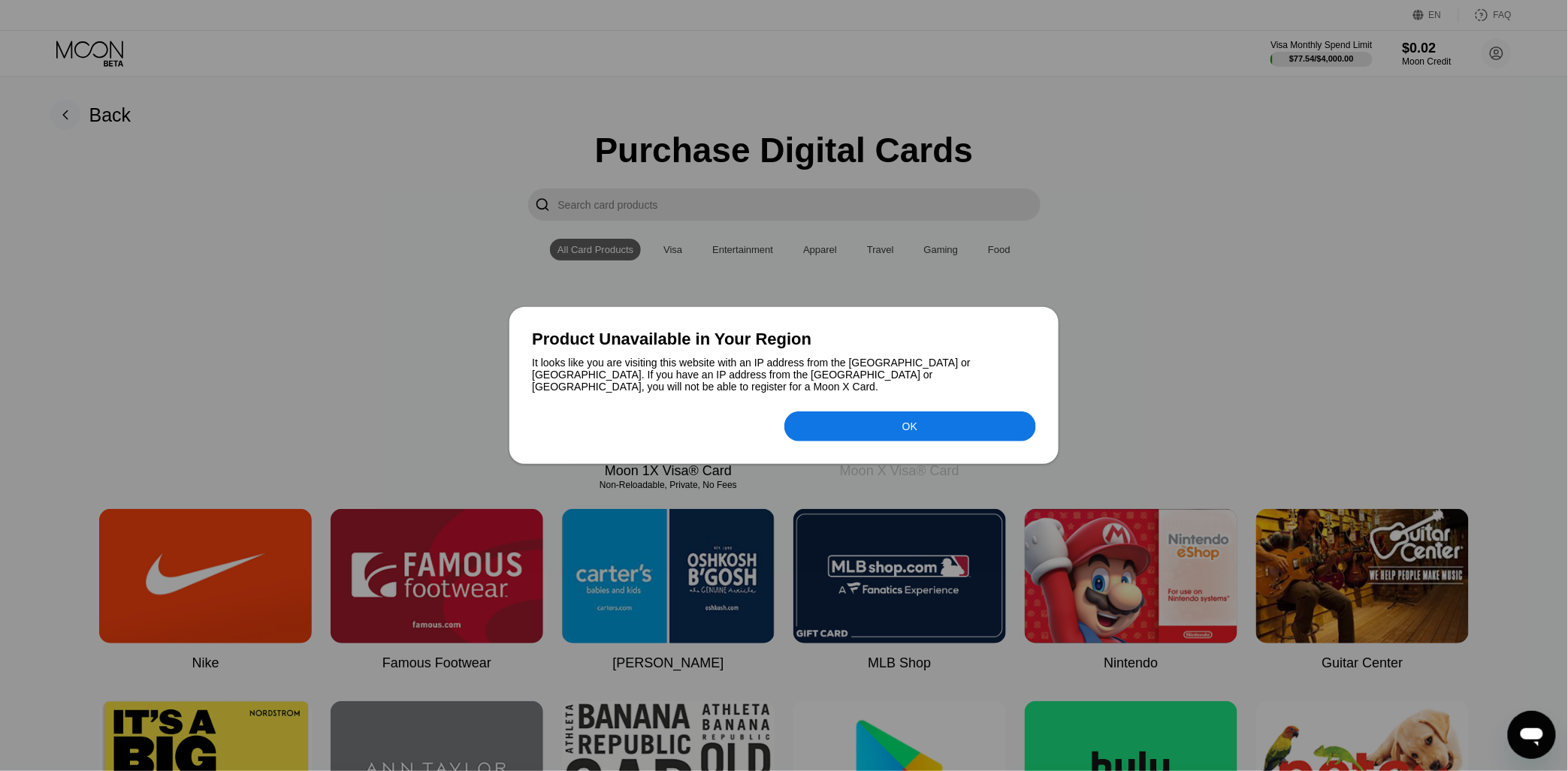
click at [723, 418] on div "OK" at bounding box center [783, 421] width 503 height 42
